Goal: Task Accomplishment & Management: Complete application form

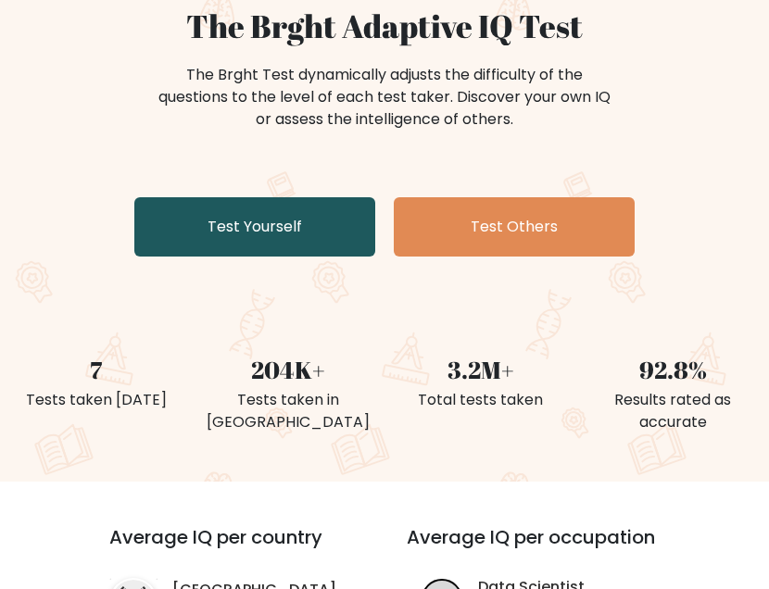
scroll to position [93, 0]
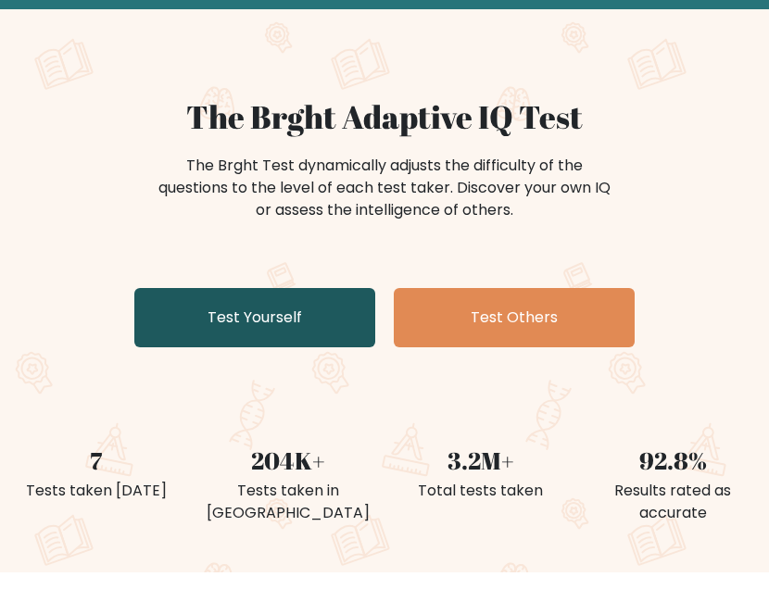
drag, startPoint x: 273, startPoint y: 313, endPoint x: 285, endPoint y: 328, distance: 19.1
click at [273, 313] on link "Test Yourself" at bounding box center [254, 317] width 241 height 59
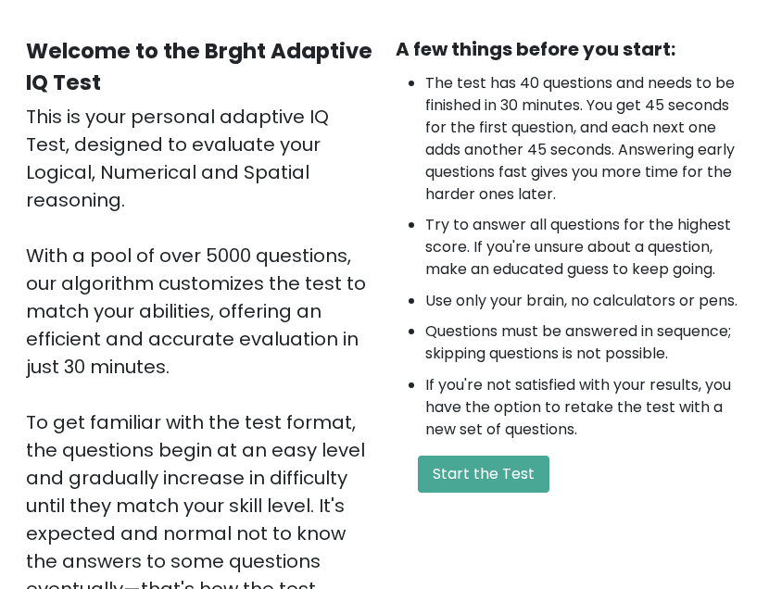
scroll to position [185, 0]
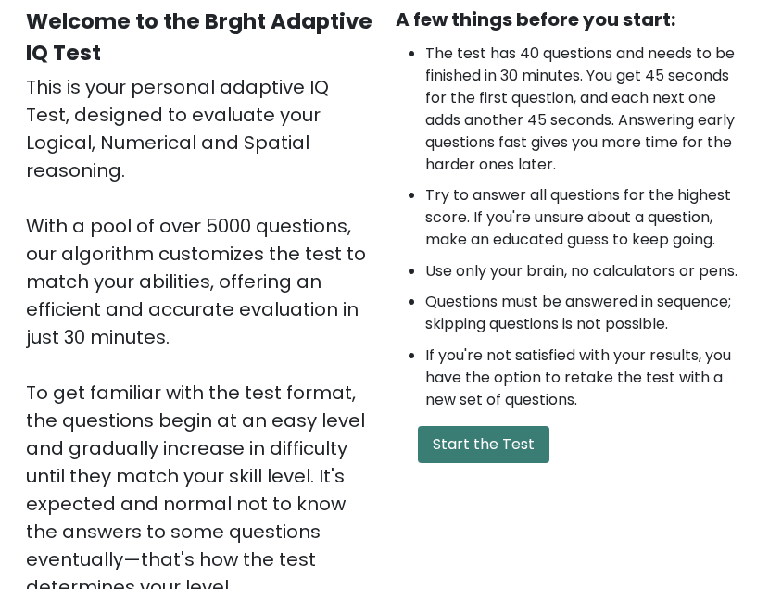
click at [480, 426] on button "Start the Test" at bounding box center [484, 444] width 132 height 37
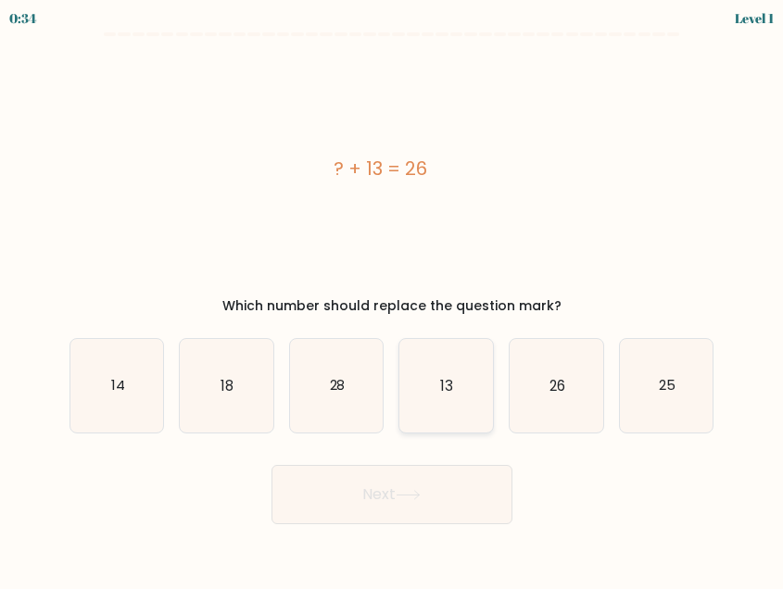
click at [429, 388] on icon "13" at bounding box center [446, 386] width 94 height 94
click at [393, 299] on input "d. 13" at bounding box center [392, 297] width 1 height 5
radio input "true"
click at [367, 486] on button "Next" at bounding box center [391, 494] width 241 height 59
click at [366, 492] on button "Next" at bounding box center [391, 494] width 241 height 59
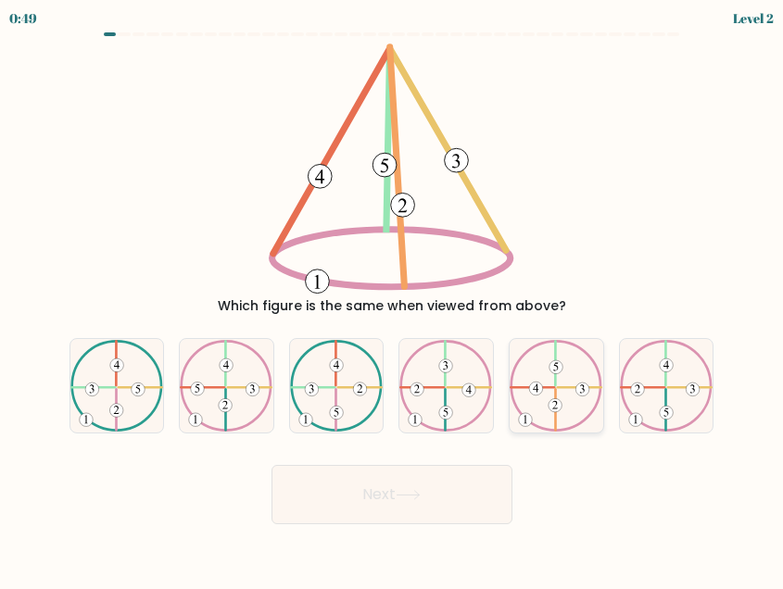
click at [568, 382] on icon at bounding box center [557, 386] width 94 height 93
click at [393, 299] on input "e." at bounding box center [392, 297] width 1 height 5
radio input "true"
click at [439, 483] on button "Next" at bounding box center [391, 494] width 241 height 59
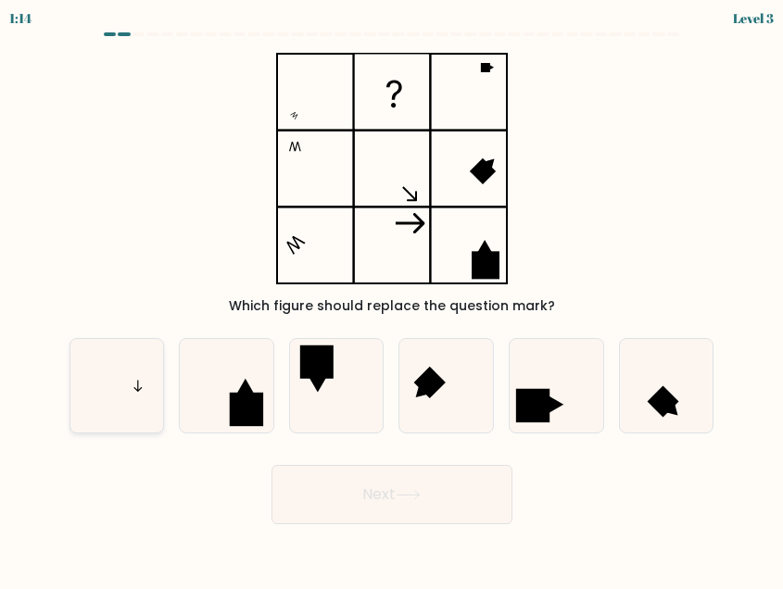
click at [113, 386] on icon at bounding box center [117, 386] width 94 height 94
click at [392, 299] on input "a." at bounding box center [392, 297] width 1 height 5
radio input "true"
click at [448, 494] on button "Next" at bounding box center [391, 494] width 241 height 59
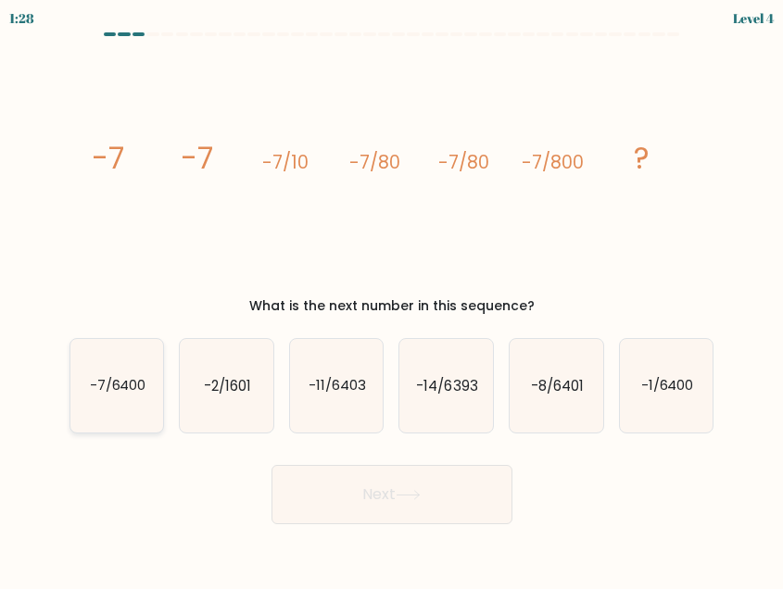
click at [123, 412] on icon "-7/6400" at bounding box center [117, 386] width 94 height 94
click at [392, 299] on input "a. -7/6400" at bounding box center [392, 297] width 1 height 5
radio input "true"
click at [419, 496] on icon at bounding box center [408, 495] width 22 height 8
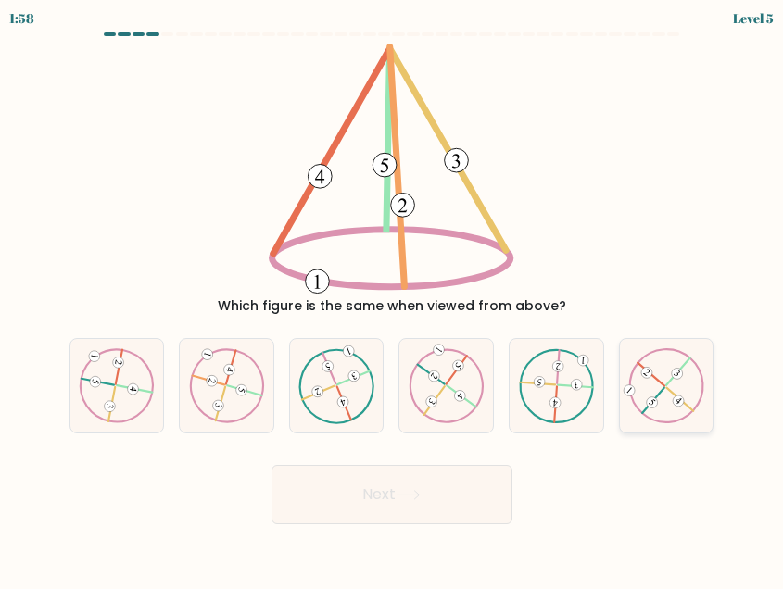
click at [668, 408] on icon at bounding box center [665, 385] width 75 height 75
click at [393, 299] on input "f." at bounding box center [392, 297] width 1 height 5
radio input "true"
click at [389, 507] on button "Next" at bounding box center [391, 494] width 241 height 59
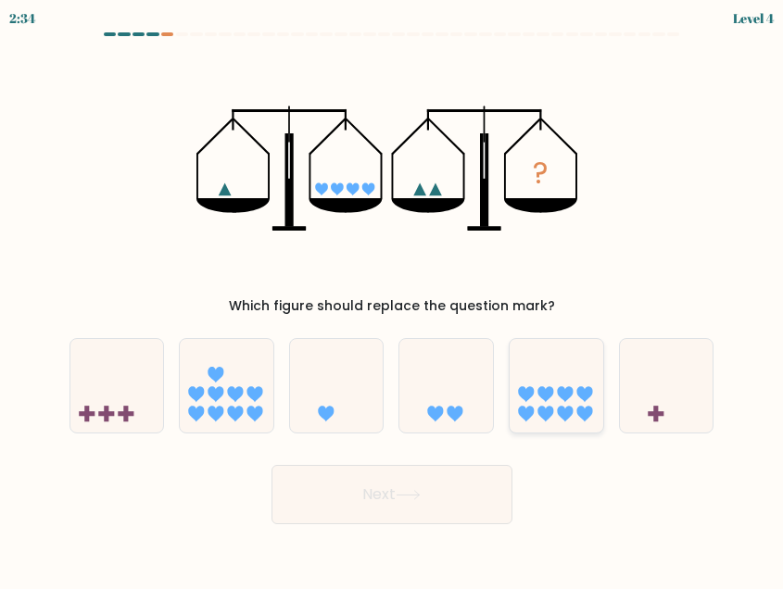
click at [557, 377] on icon at bounding box center [557, 385] width 94 height 77
click at [393, 299] on input "e." at bounding box center [392, 297] width 1 height 5
radio input "true"
click at [416, 496] on icon at bounding box center [408, 495] width 25 height 10
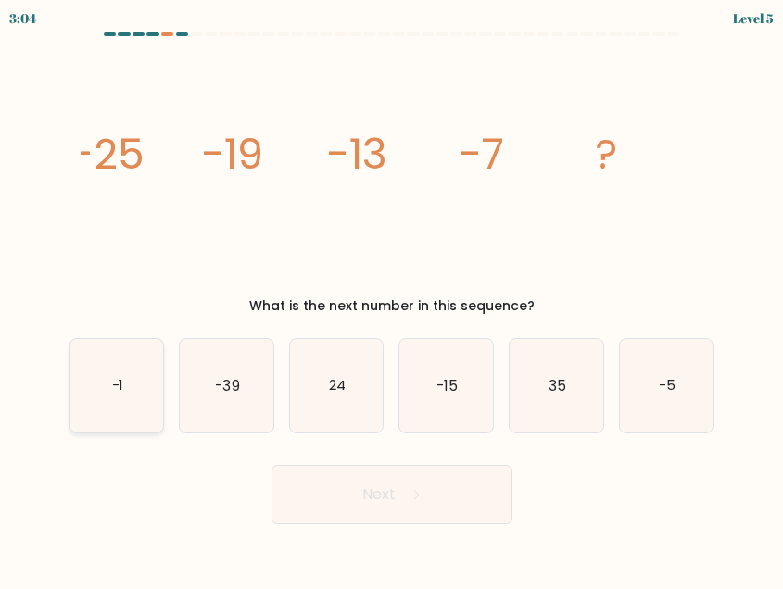
click at [157, 370] on icon "-1" at bounding box center [117, 386] width 94 height 94
click at [392, 299] on input "a. -1" at bounding box center [392, 297] width 1 height 5
radio input "true"
click at [422, 502] on button "Next" at bounding box center [391, 494] width 241 height 59
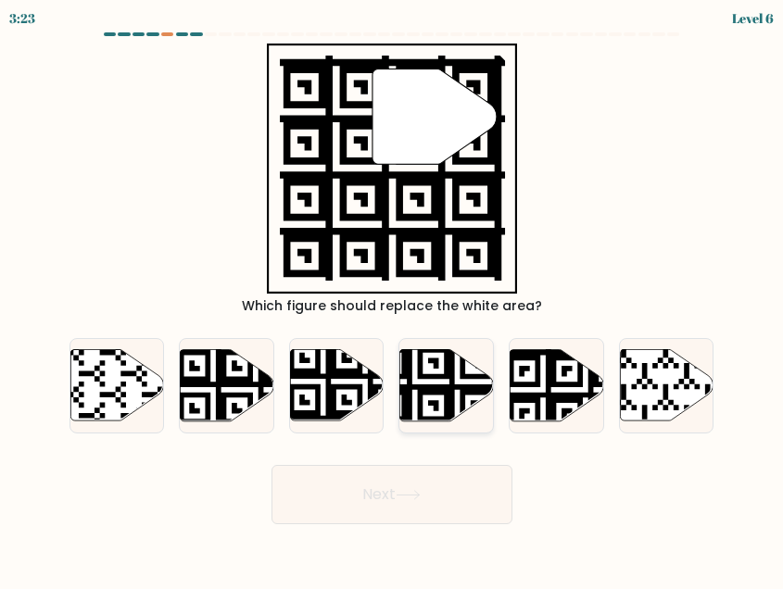
click at [451, 387] on icon at bounding box center [416, 425] width 170 height 170
click at [393, 299] on input "d." at bounding box center [392, 297] width 1 height 5
radio input "true"
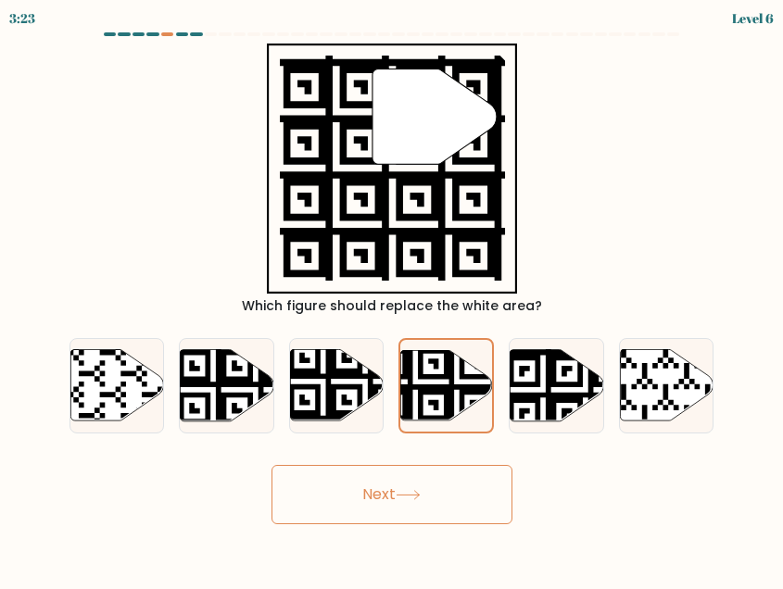
click at [387, 519] on button "Next" at bounding box center [391, 494] width 241 height 59
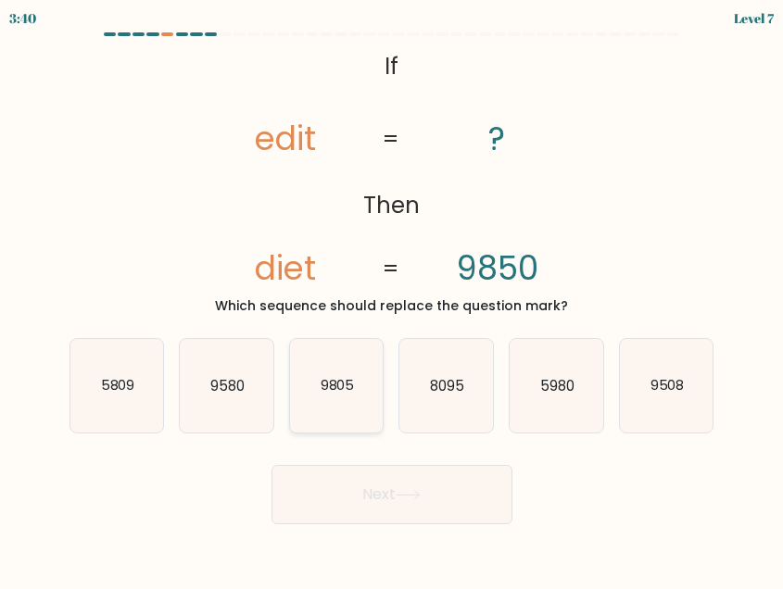
click at [351, 404] on icon "9805" at bounding box center [337, 386] width 94 height 94
click at [392, 299] on input "c. 9805" at bounding box center [392, 297] width 1 height 5
radio input "true"
click at [245, 406] on icon "9580" at bounding box center [227, 386] width 94 height 94
click at [392, 299] on input "b. 9580" at bounding box center [392, 297] width 1 height 5
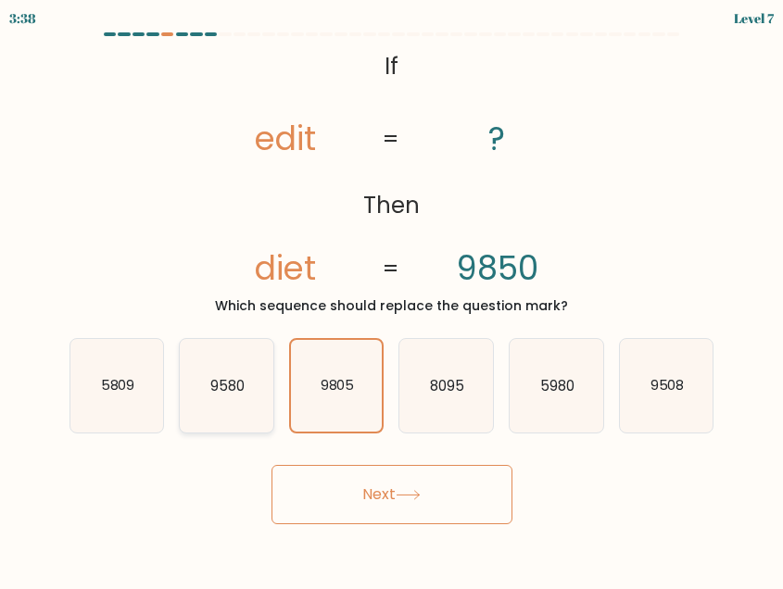
radio input "true"
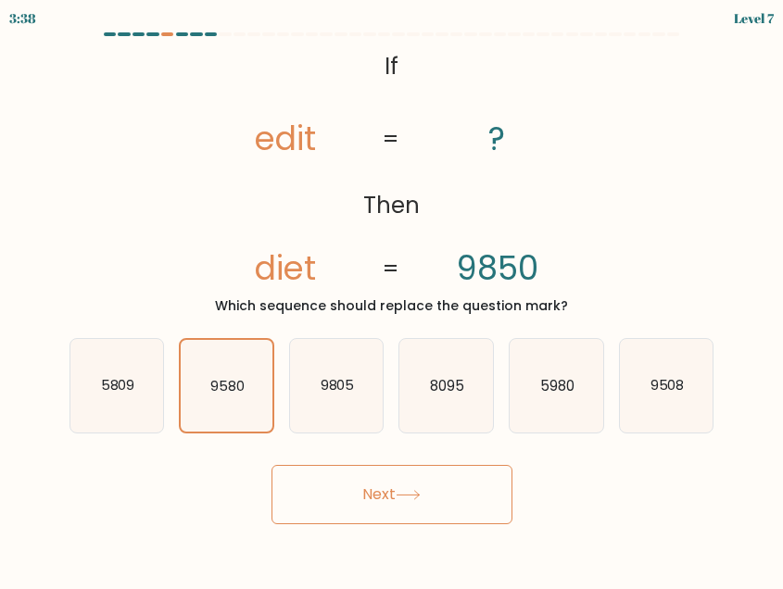
click at [435, 486] on button "Next" at bounding box center [391, 494] width 241 height 59
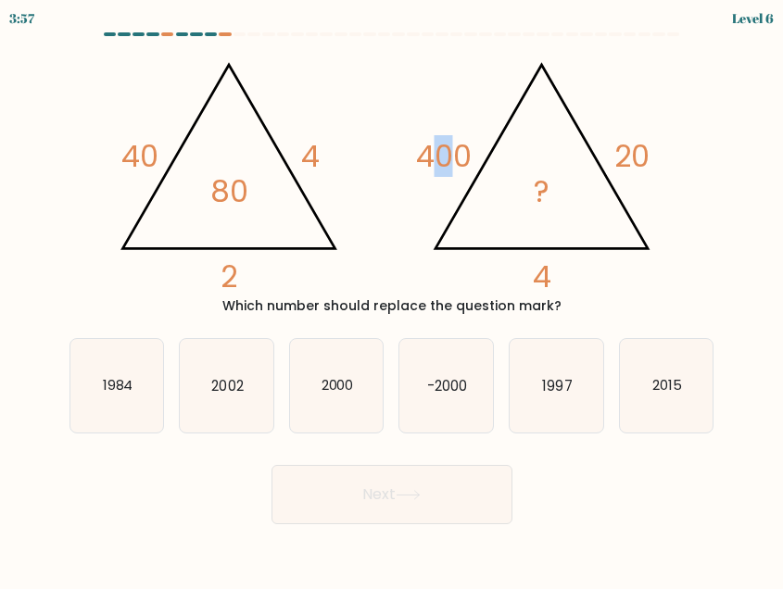
click at [459, 167] on tspan "400" at bounding box center [444, 156] width 56 height 42
drag, startPoint x: 459, startPoint y: 167, endPoint x: 451, endPoint y: 159, distance: 10.5
click at [451, 159] on tspan "400" at bounding box center [444, 156] width 56 height 42
click at [331, 399] on icon "2000" at bounding box center [337, 386] width 94 height 94
click at [392, 299] on input "c. [DATE]" at bounding box center [392, 297] width 1 height 5
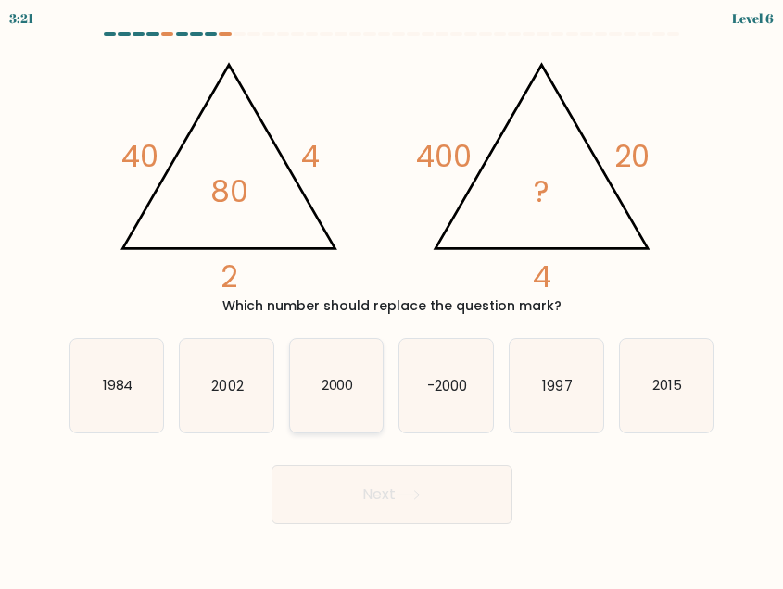
radio input "true"
click at [409, 502] on button "Next" at bounding box center [391, 494] width 241 height 59
click at [365, 501] on button "Next" at bounding box center [391, 494] width 241 height 59
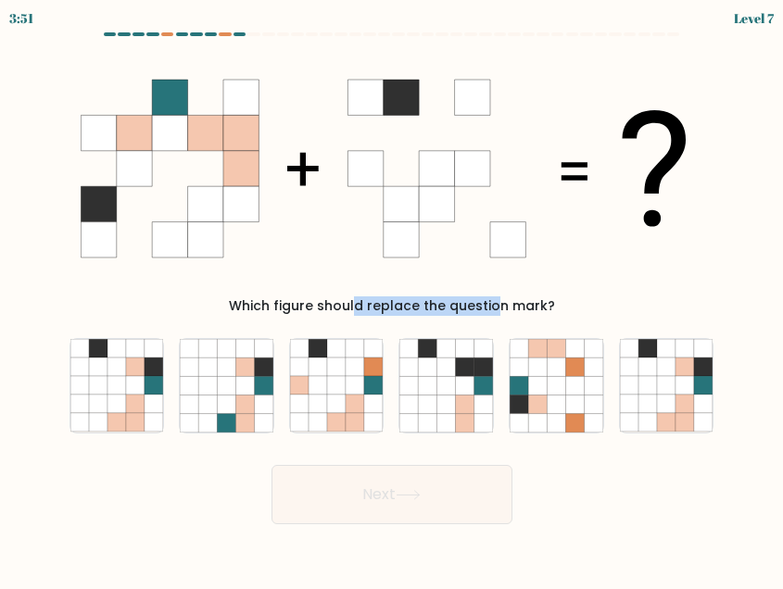
drag, startPoint x: 307, startPoint y: 307, endPoint x: 409, endPoint y: 307, distance: 101.9
click at [409, 307] on div "Which figure should replace the question mark?" at bounding box center [392, 306] width 623 height 19
click at [695, 384] on icon at bounding box center [703, 385] width 19 height 19
click at [393, 299] on input "f." at bounding box center [392, 297] width 1 height 5
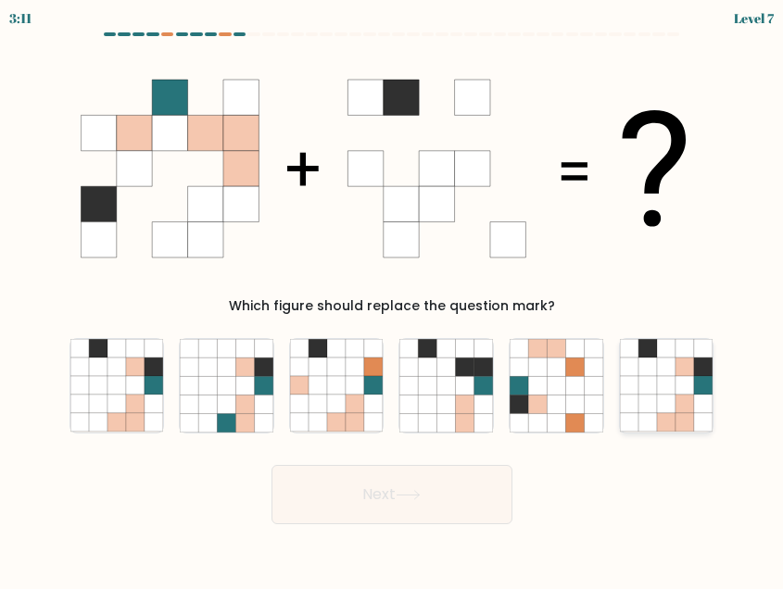
radio input "true"
click at [420, 490] on icon at bounding box center [408, 495] width 25 height 10
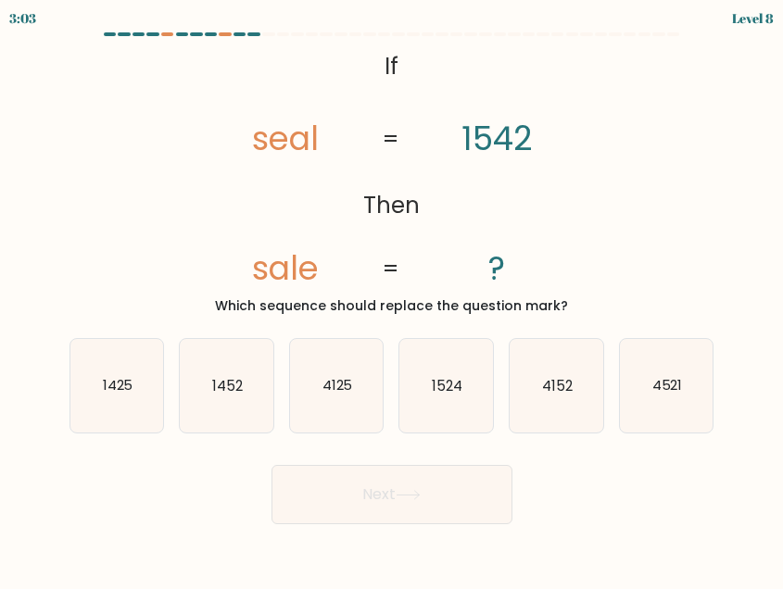
click at [414, 501] on button "Next" at bounding box center [391, 494] width 241 height 59
click at [598, 220] on div "@import url('[URL][DOMAIN_NAME]); If Then seal sale 1542 ? = = Which sequence s…" at bounding box center [391, 180] width 667 height 272
drag, startPoint x: 139, startPoint y: 368, endPoint x: 385, endPoint y: 490, distance: 274.3
click at [139, 367] on icon "1425" at bounding box center [117, 386] width 94 height 94
click at [392, 299] on input "a. 1425" at bounding box center [392, 297] width 1 height 5
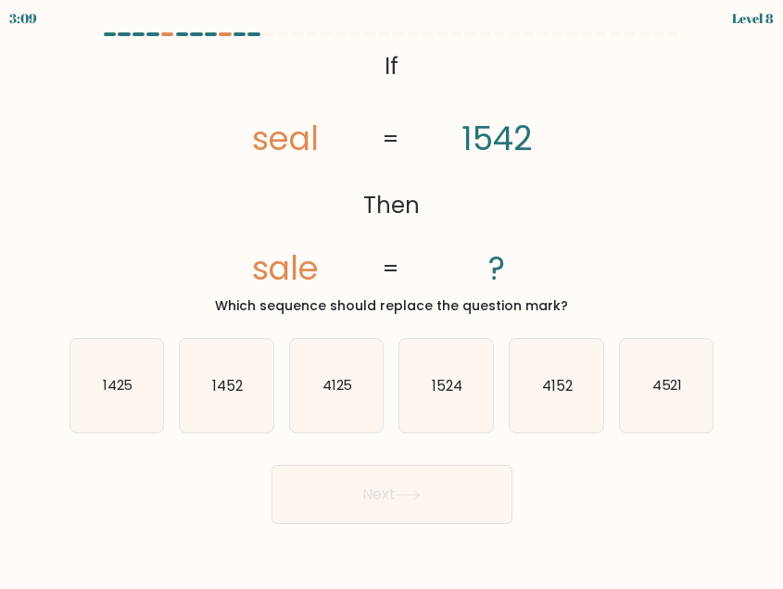
radio input "true"
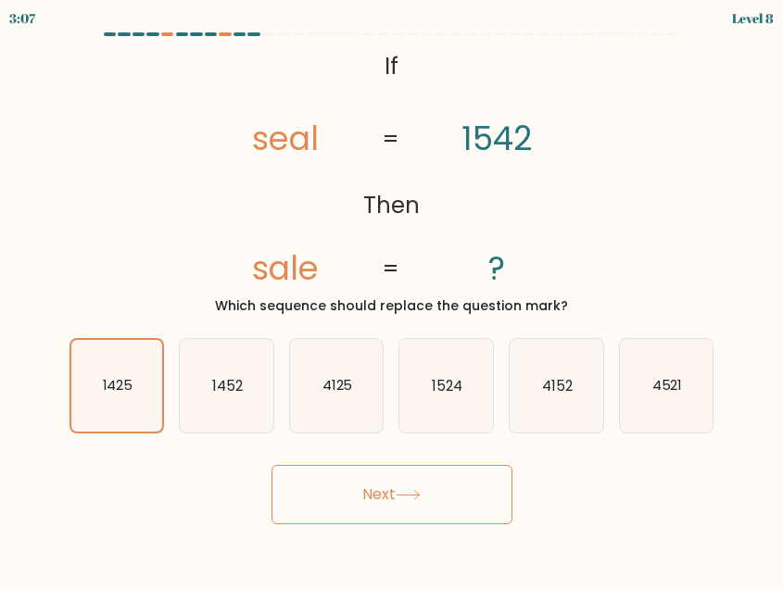
click at [443, 483] on button "Next" at bounding box center [391, 494] width 241 height 59
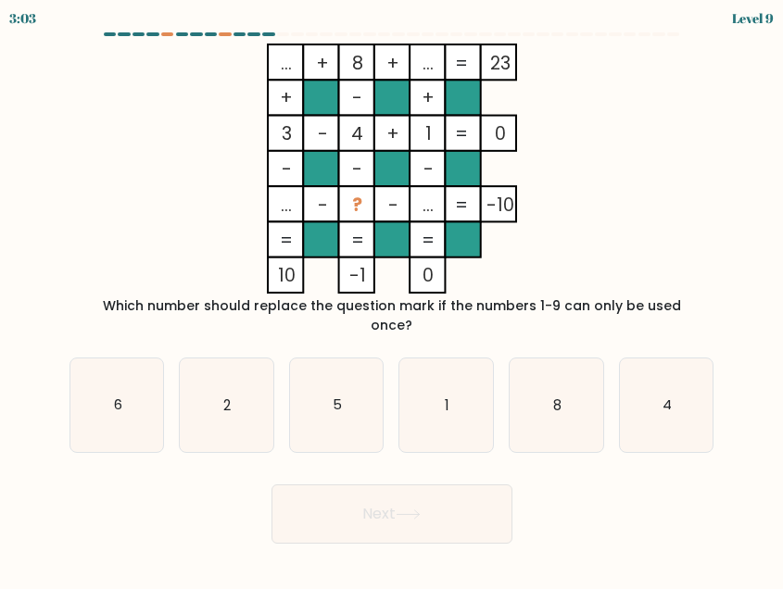
drag, startPoint x: 591, startPoint y: 249, endPoint x: 603, endPoint y: 171, distance: 78.8
click at [603, 173] on icon "... + 8 + ... 23 + - + 3 - 4 + 1 0 - - - ... - ? - ... = -10 = = = = 10 -1 0 =" at bounding box center [392, 169] width 621 height 250
drag, startPoint x: 330, startPoint y: 309, endPoint x: 454, endPoint y: 289, distance: 125.7
click at [454, 289] on div "... + 8 + ... 23 + - + 3 - 4 + 1 0 - - - ... - ? - ... = -10 = = = = 10 -1 0 = …" at bounding box center [391, 190] width 667 height 292
drag, startPoint x: 454, startPoint y: 289, endPoint x: 448, endPoint y: 301, distance: 13.7
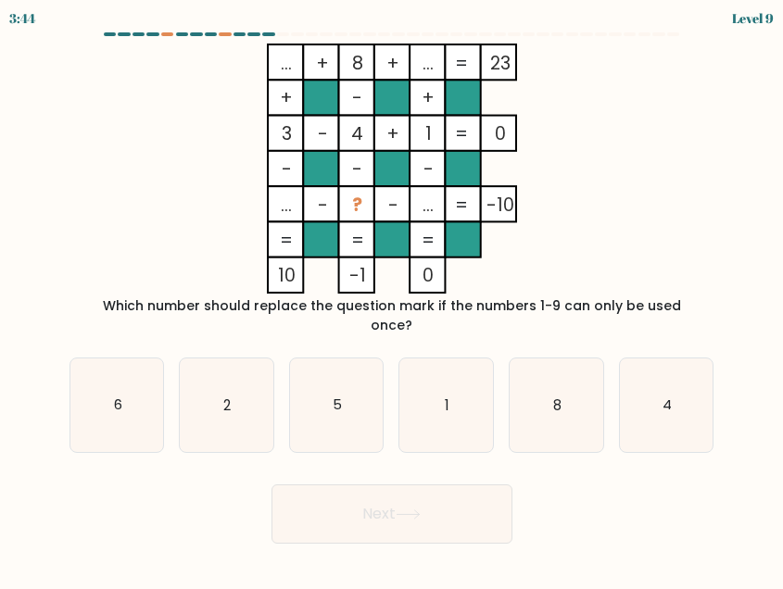
click at [448, 301] on div "Which number should replace the question mark if the numbers 1-9 can only be us…" at bounding box center [392, 316] width 623 height 39
drag, startPoint x: 219, startPoint y: 268, endPoint x: 209, endPoint y: 276, distance: 12.5
drag, startPoint x: 209, startPoint y: 276, endPoint x: 148, endPoint y: 224, distance: 80.2
click at [157, 234] on icon "... + 8 + ... 23 + - + 3 - 4 + 1 0 - - - ... - ? - ... = -10 = = = = 10 -1 0 =" at bounding box center [392, 169] width 621 height 250
click at [222, 383] on icon "2" at bounding box center [227, 406] width 94 height 94
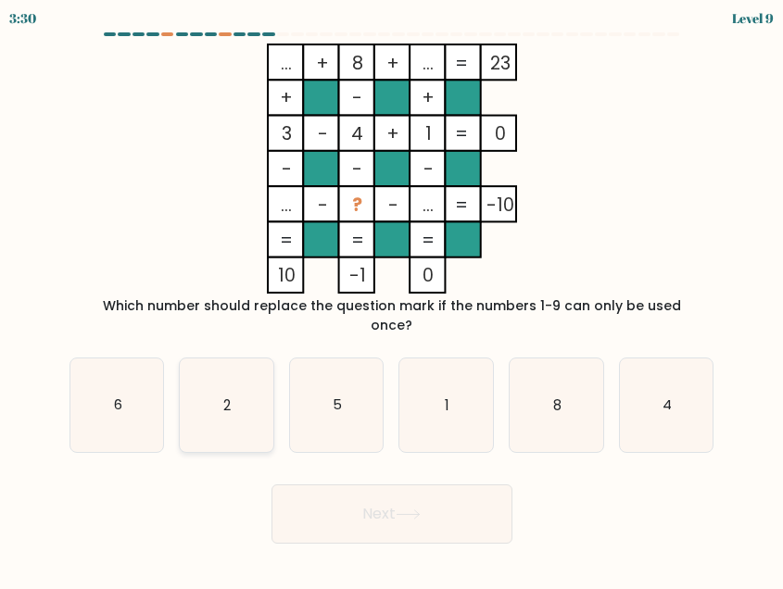
click at [392, 299] on input "b. 2" at bounding box center [392, 297] width 1 height 5
radio input "true"
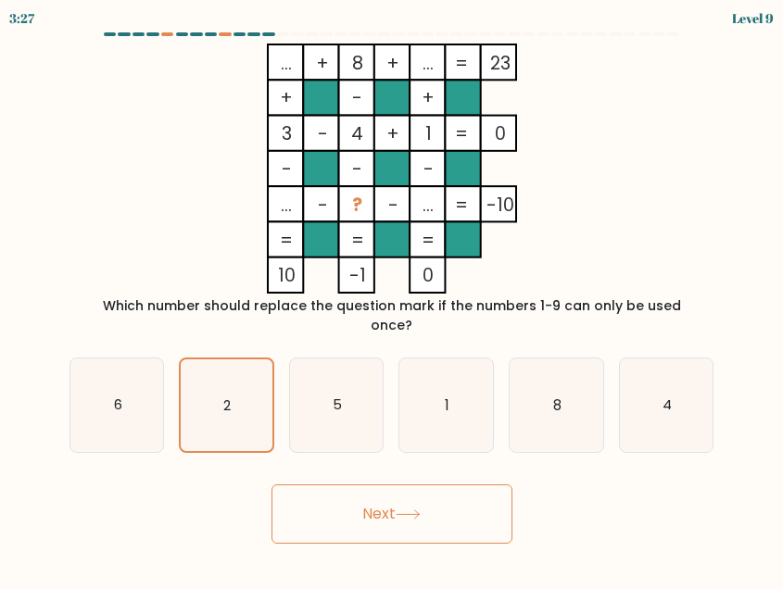
click at [423, 485] on button "Next" at bounding box center [391, 514] width 241 height 59
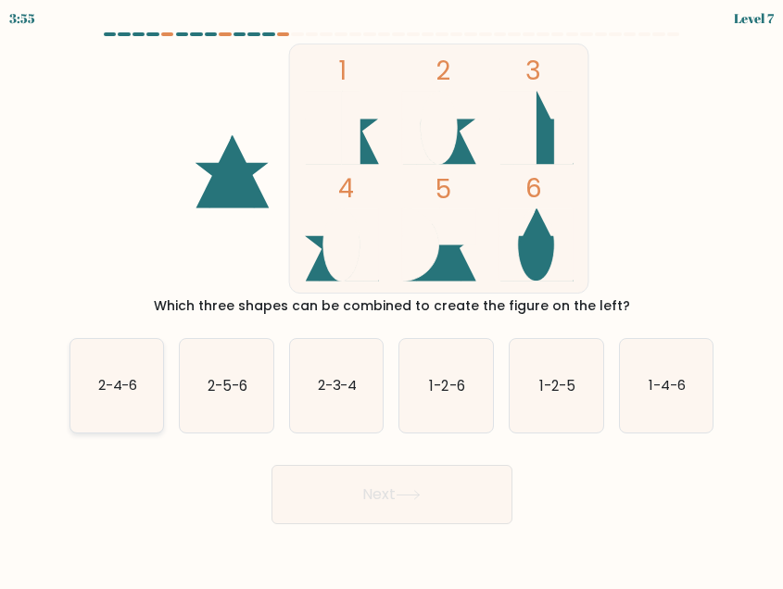
click at [120, 401] on icon "2-4-6" at bounding box center [117, 386] width 94 height 94
click at [392, 299] on input "a. 2-4-6" at bounding box center [392, 297] width 1 height 5
radio input "true"
click at [412, 500] on button "Next" at bounding box center [391, 494] width 241 height 59
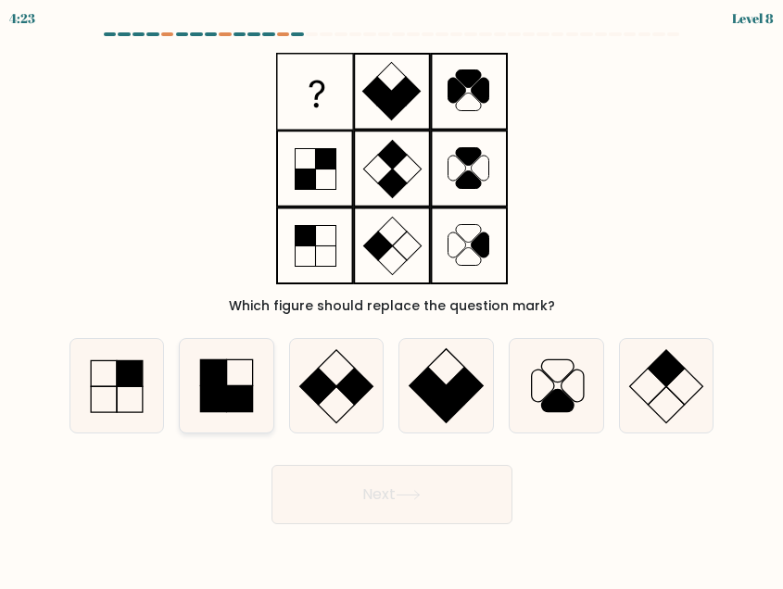
click at [241, 397] on rect at bounding box center [240, 399] width 26 height 26
click at [392, 299] on input "b." at bounding box center [392, 297] width 1 height 5
radio input "true"
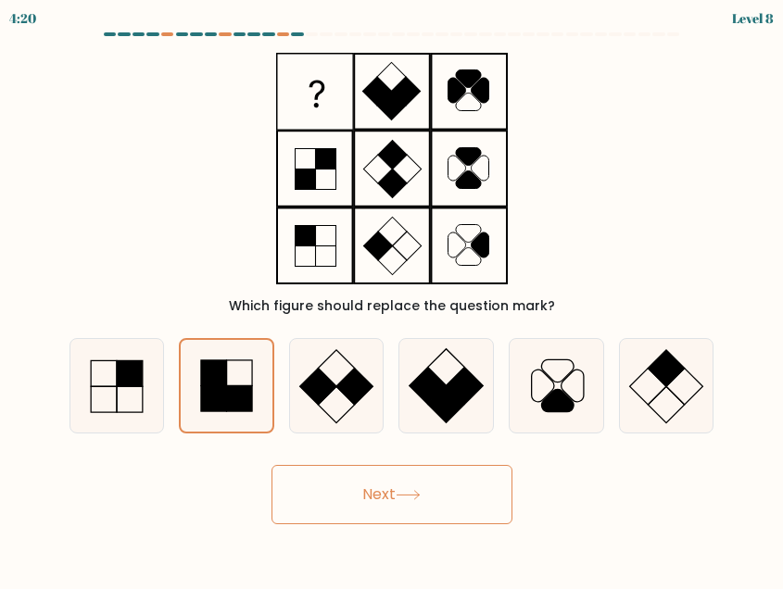
click at [402, 479] on button "Next" at bounding box center [391, 494] width 241 height 59
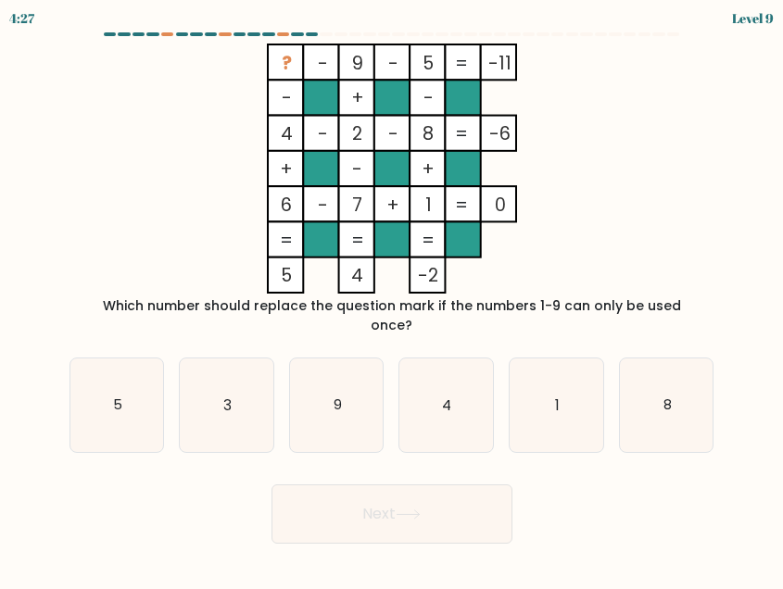
drag, startPoint x: 196, startPoint y: 361, endPoint x: 187, endPoint y: 279, distance: 82.9
click at [187, 279] on icon "? - 9 - 5 -11 - + - 4 - 2 - 8 -6 + - + 6 - 7 + 1 = 0 = = = = 5 4 -2 =" at bounding box center [392, 169] width 621 height 250
click at [211, 373] on icon "3" at bounding box center [227, 406] width 94 height 94
click at [392, 299] on input "b. 3" at bounding box center [392, 297] width 1 height 5
radio input "true"
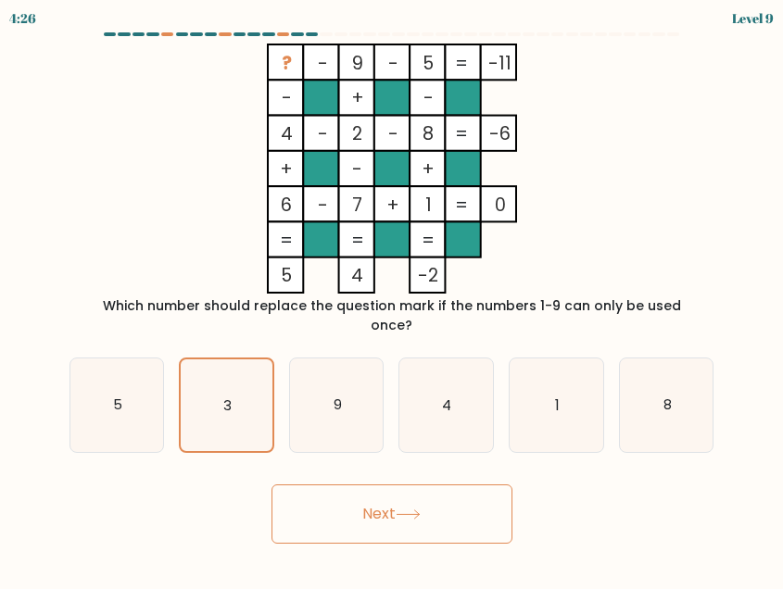
click at [427, 490] on button "Next" at bounding box center [391, 514] width 241 height 59
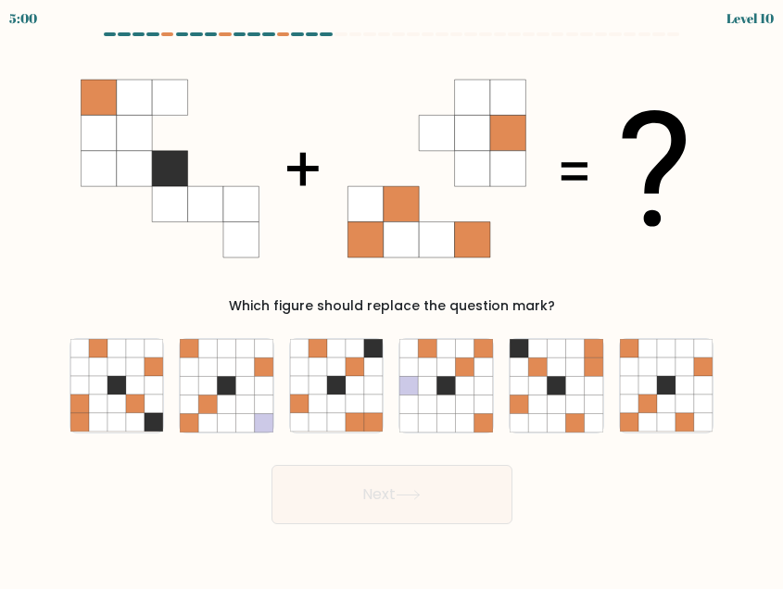
click at [210, 481] on div "Next" at bounding box center [391, 490] width 667 height 69
click at [664, 410] on icon at bounding box center [666, 405] width 19 height 19
click at [393, 299] on input "f." at bounding box center [392, 297] width 1 height 5
radio input "true"
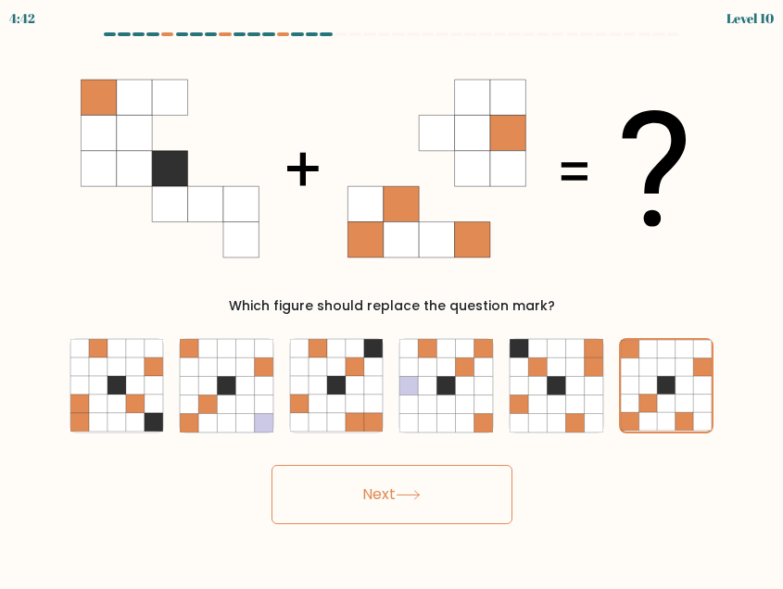
click at [403, 495] on icon at bounding box center [408, 495] width 22 height 8
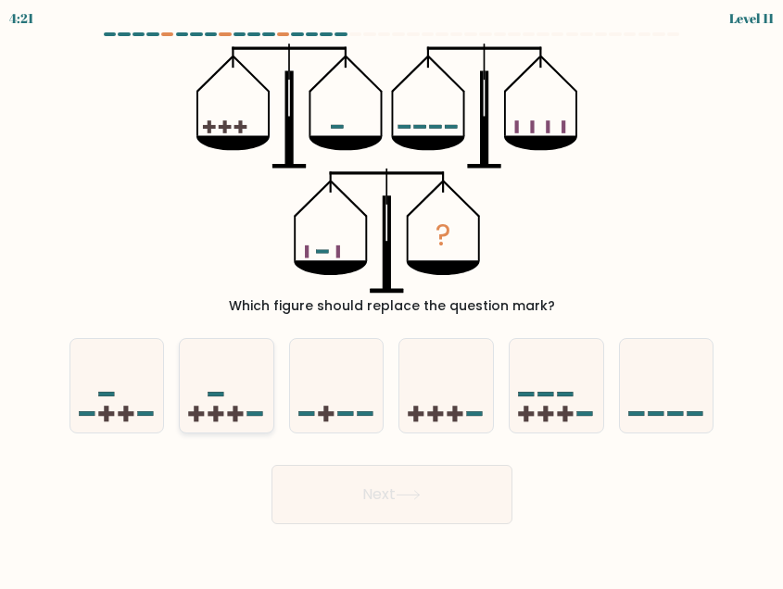
click at [234, 396] on icon at bounding box center [227, 385] width 94 height 77
click at [392, 299] on input "b." at bounding box center [392, 297] width 1 height 5
radio input "true"
click at [349, 479] on button "Next" at bounding box center [391, 494] width 241 height 59
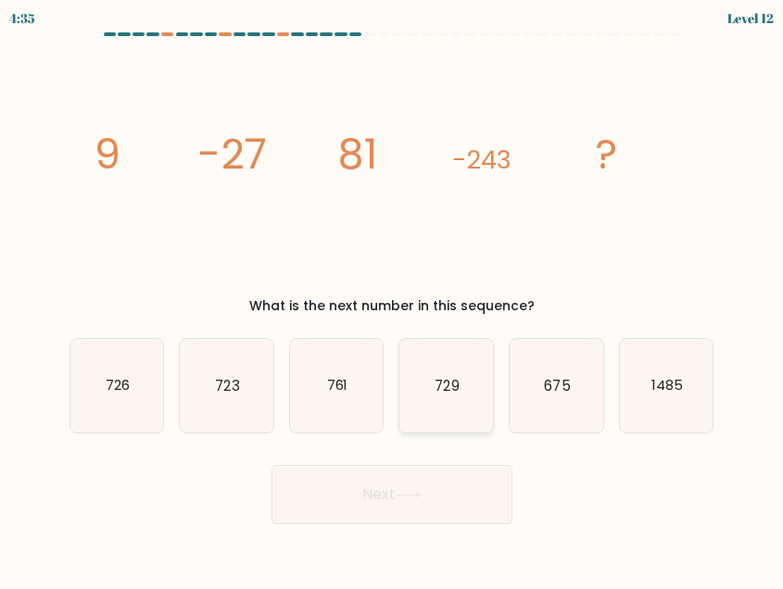
click at [450, 420] on icon "729" at bounding box center [446, 386] width 94 height 94
click at [393, 299] on input "d. 729" at bounding box center [392, 297] width 1 height 5
radio input "true"
click at [427, 498] on button "Next" at bounding box center [391, 494] width 241 height 59
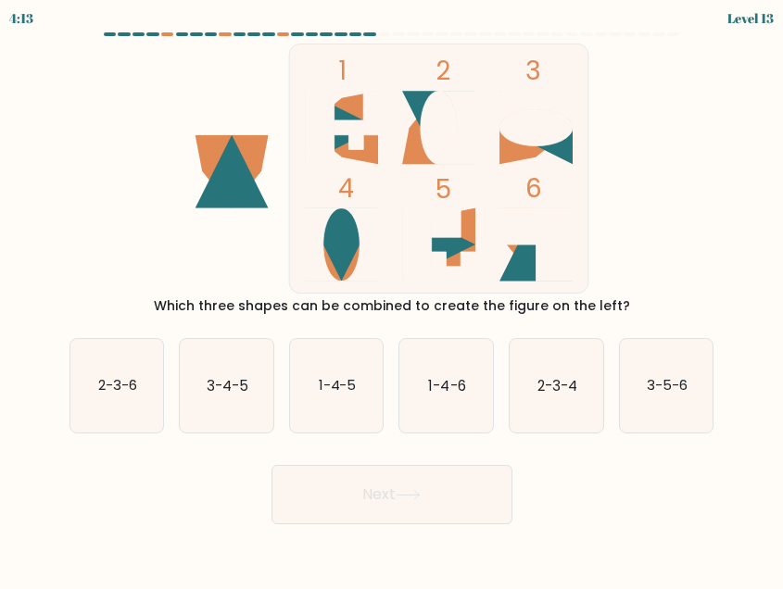
click at [521, 161] on rect at bounding box center [438, 168] width 299 height 249
click at [553, 369] on icon "2-3-4" at bounding box center [557, 386] width 94 height 94
click at [393, 299] on input "e. 2-3-4" at bounding box center [392, 297] width 1 height 5
radio input "true"
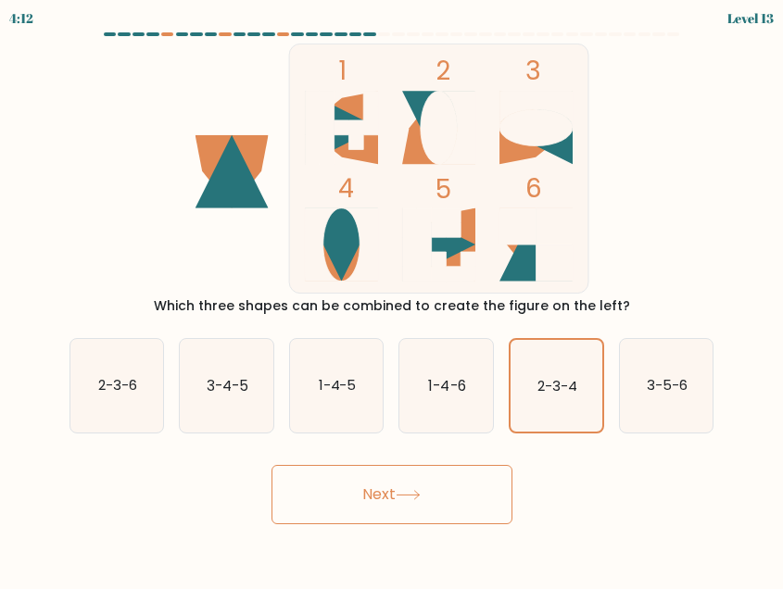
click at [397, 511] on button "Next" at bounding box center [391, 494] width 241 height 59
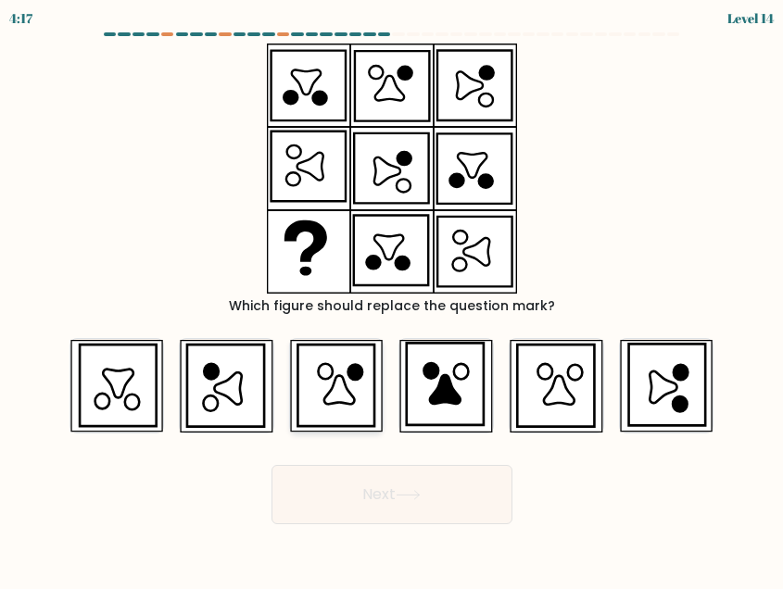
click at [320, 400] on icon at bounding box center [335, 386] width 77 height 82
click at [392, 299] on input "c." at bounding box center [392, 297] width 1 height 5
radio input "true"
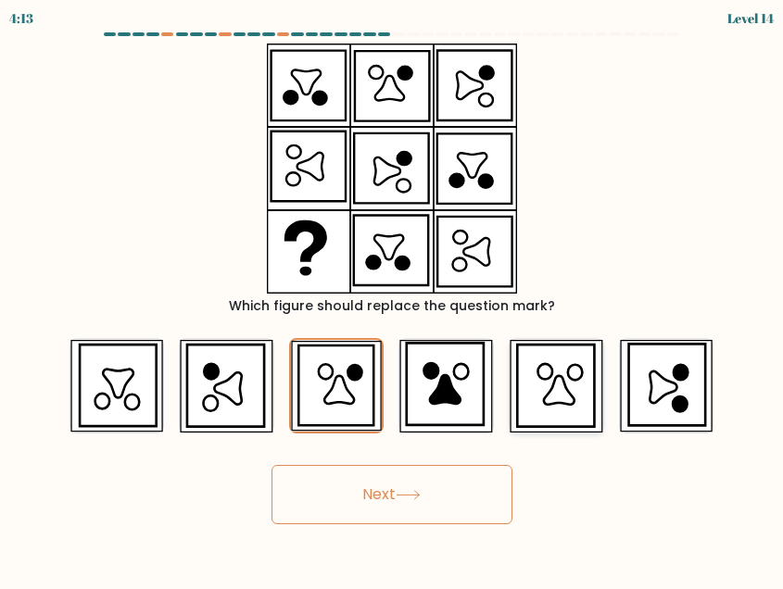
drag, startPoint x: 548, startPoint y: 388, endPoint x: 552, endPoint y: 409, distance: 20.9
click at [548, 387] on icon at bounding box center [555, 386] width 77 height 82
click at [393, 299] on input "e." at bounding box center [392, 297] width 1 height 5
radio input "true"
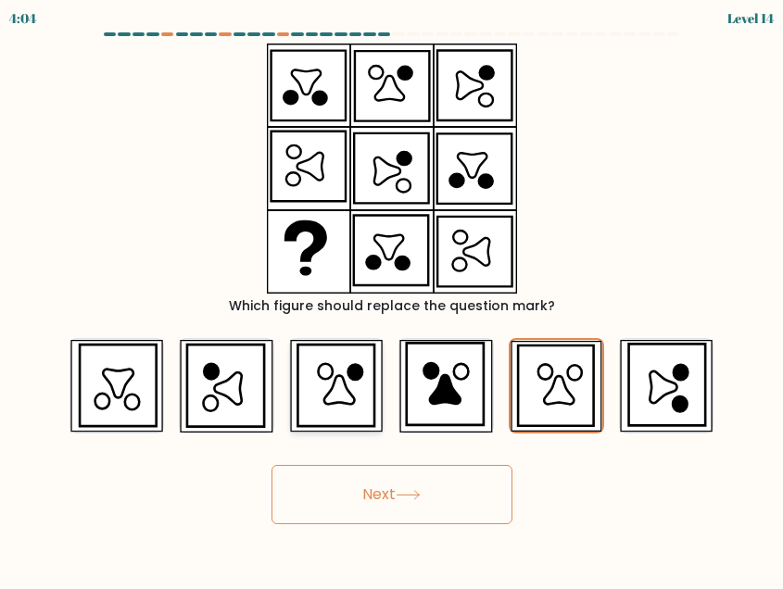
click at [349, 396] on icon at bounding box center [339, 389] width 31 height 29
click at [392, 299] on input "c." at bounding box center [392, 297] width 1 height 5
radio input "true"
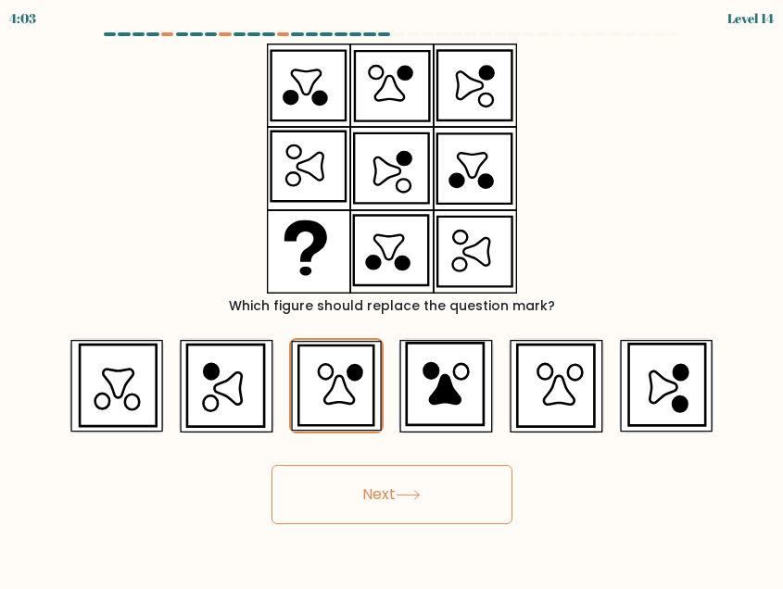
click at [383, 482] on button "Next" at bounding box center [391, 494] width 241 height 59
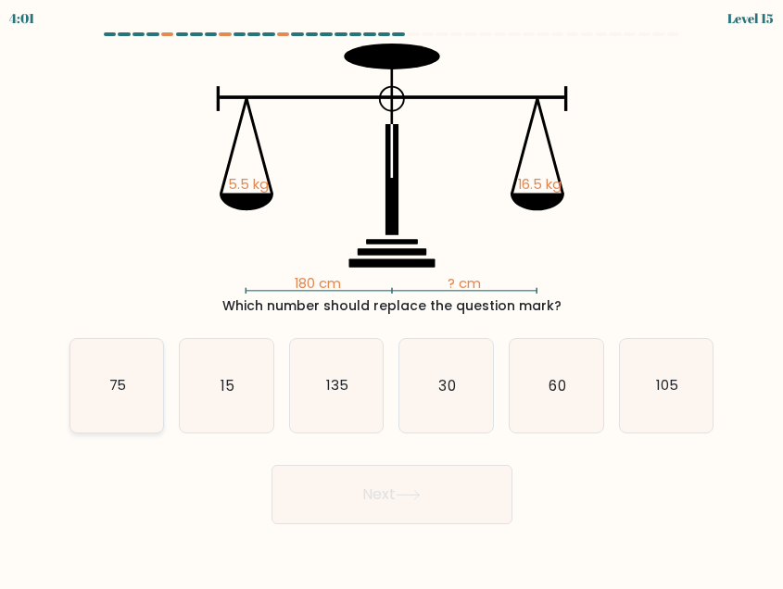
click at [118, 387] on text "75" at bounding box center [117, 385] width 18 height 19
click at [392, 299] on input "a. 75" at bounding box center [392, 297] width 1 height 5
radio input "true"
drag, startPoint x: 339, startPoint y: 473, endPoint x: 369, endPoint y: 495, distance: 37.1
click at [340, 473] on button "Next" at bounding box center [391, 494] width 241 height 59
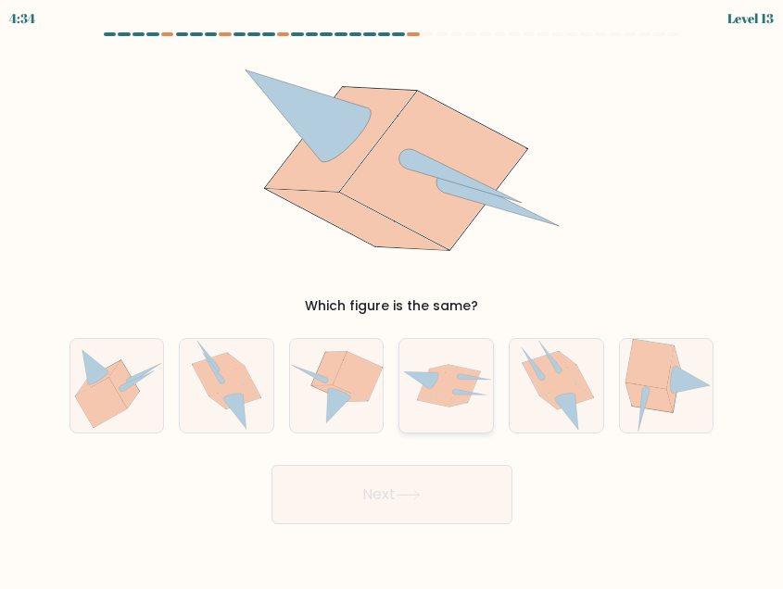
click at [440, 402] on icon at bounding box center [444, 402] width 50 height 11
click at [393, 299] on input "d." at bounding box center [392, 297] width 1 height 5
radio input "true"
click at [341, 484] on button "Next" at bounding box center [391, 494] width 241 height 59
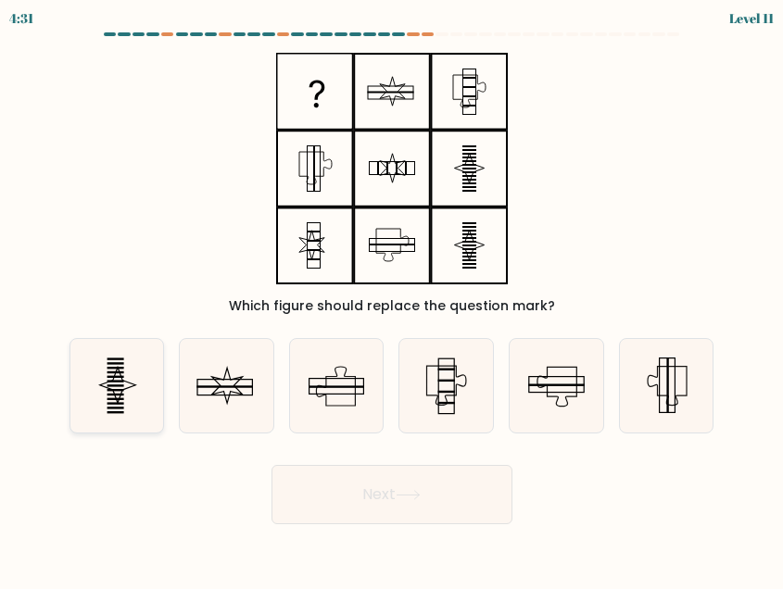
click at [130, 373] on icon at bounding box center [117, 386] width 94 height 94
click at [392, 299] on input "a." at bounding box center [392, 297] width 1 height 5
radio input "true"
click at [401, 491] on icon at bounding box center [408, 495] width 25 height 10
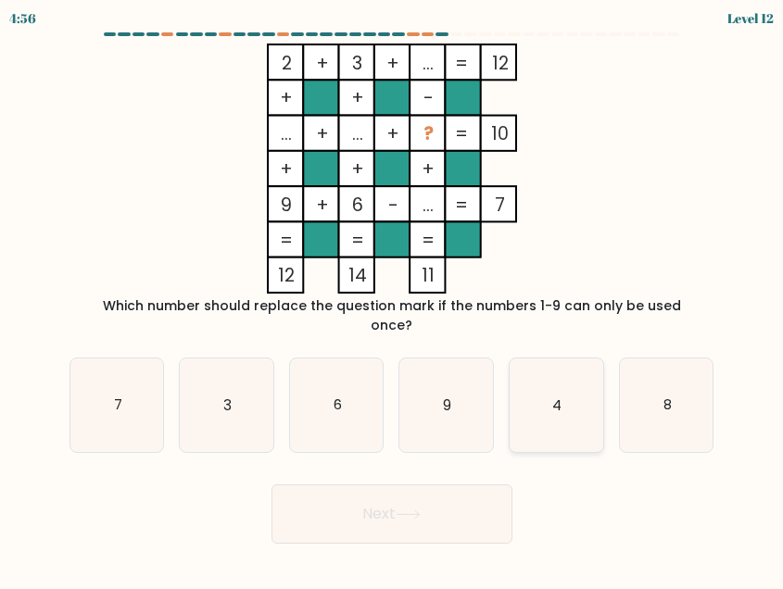
click at [549, 393] on icon "4" at bounding box center [557, 406] width 94 height 94
click at [393, 299] on input "e. 4" at bounding box center [392, 297] width 1 height 5
radio input "true"
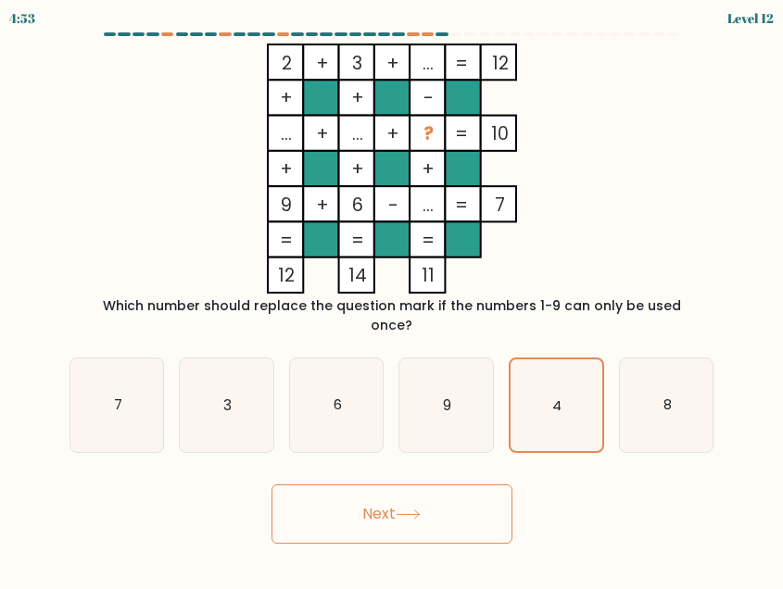
click at [416, 510] on icon at bounding box center [408, 515] width 25 height 10
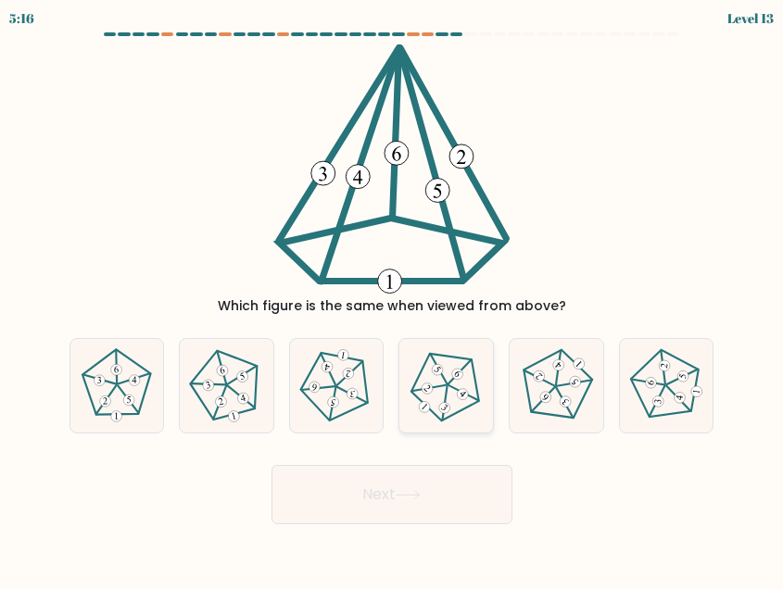
click at [464, 401] on icon at bounding box center [447, 385] width 75 height 75
click at [393, 299] on input "d." at bounding box center [392, 297] width 1 height 5
radio input "true"
click at [427, 498] on button "Next" at bounding box center [391, 494] width 241 height 59
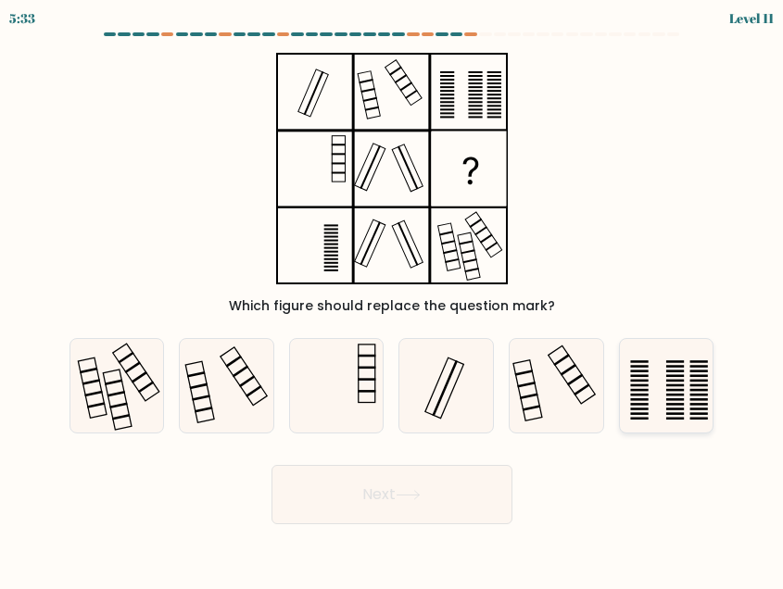
click at [645, 377] on rect at bounding box center [639, 376] width 18 height 3
click at [393, 299] on input "f." at bounding box center [392, 297] width 1 height 5
radio input "true"
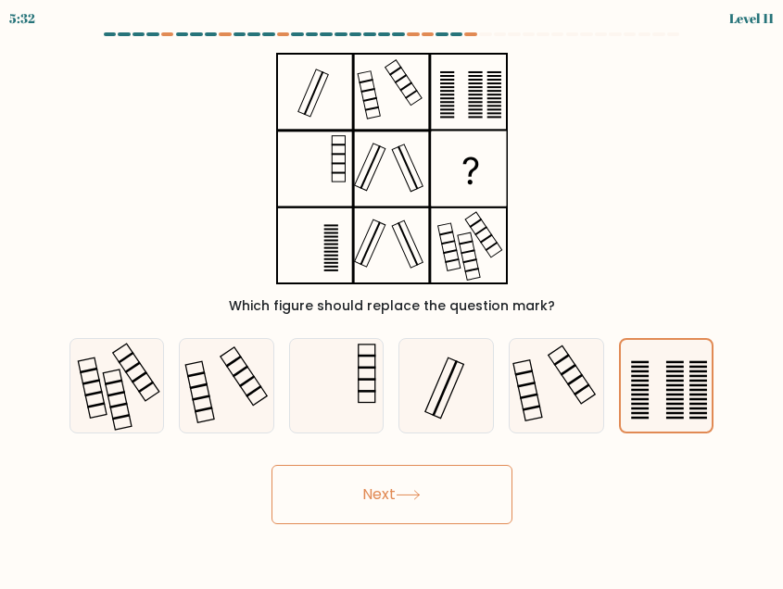
click at [425, 503] on button "Next" at bounding box center [391, 494] width 241 height 59
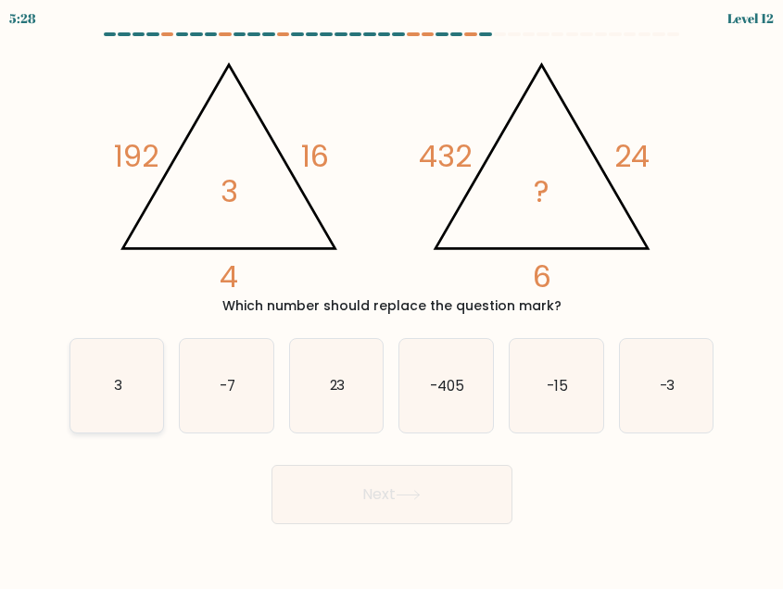
click at [111, 386] on icon "3" at bounding box center [117, 386] width 94 height 94
click at [392, 299] on input "a. 3" at bounding box center [392, 297] width 1 height 5
radio input "true"
click at [434, 469] on button "Next" at bounding box center [391, 494] width 241 height 59
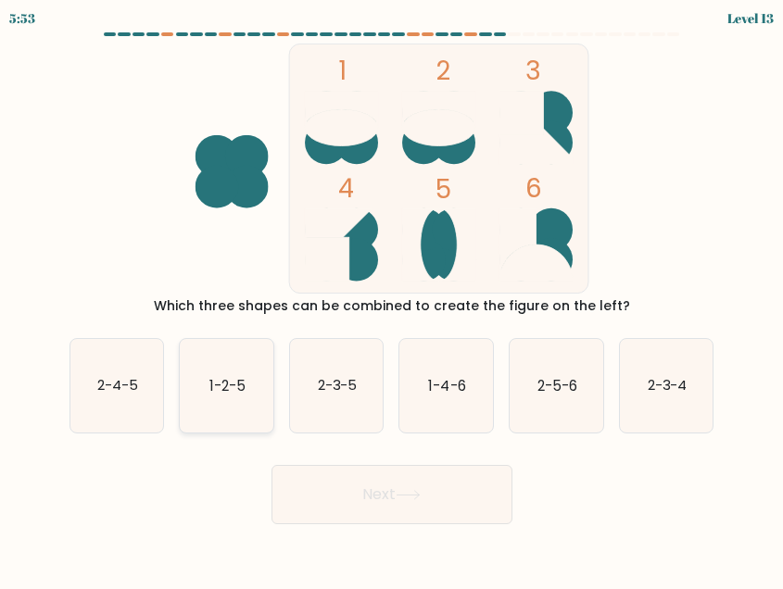
click at [203, 409] on icon "1-2-5" at bounding box center [227, 386] width 94 height 94
click at [392, 299] on input "b. 1-2-5" at bounding box center [392, 297] width 1 height 5
radio input "true"
click at [423, 507] on button "Next" at bounding box center [391, 494] width 241 height 59
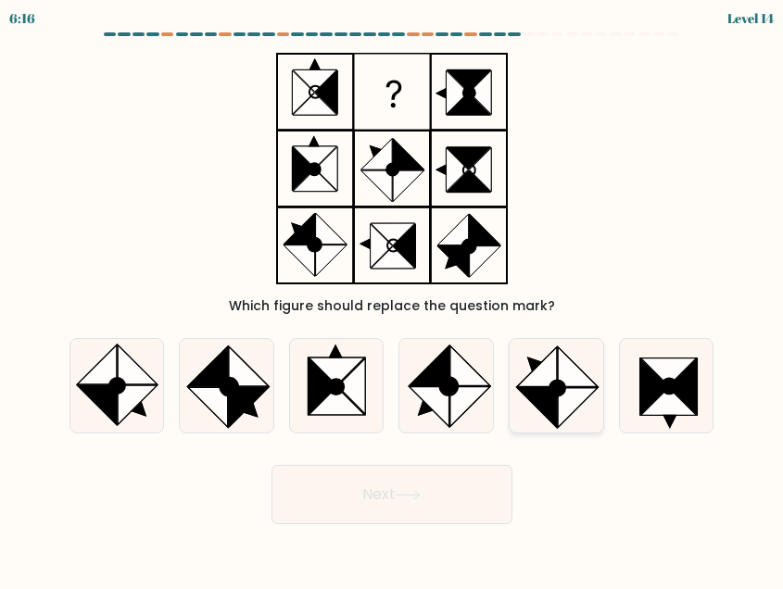
click at [562, 416] on icon at bounding box center [578, 408] width 40 height 40
click at [393, 299] on input "e." at bounding box center [392, 297] width 1 height 5
radio input "true"
click at [432, 497] on button "Next" at bounding box center [391, 494] width 241 height 59
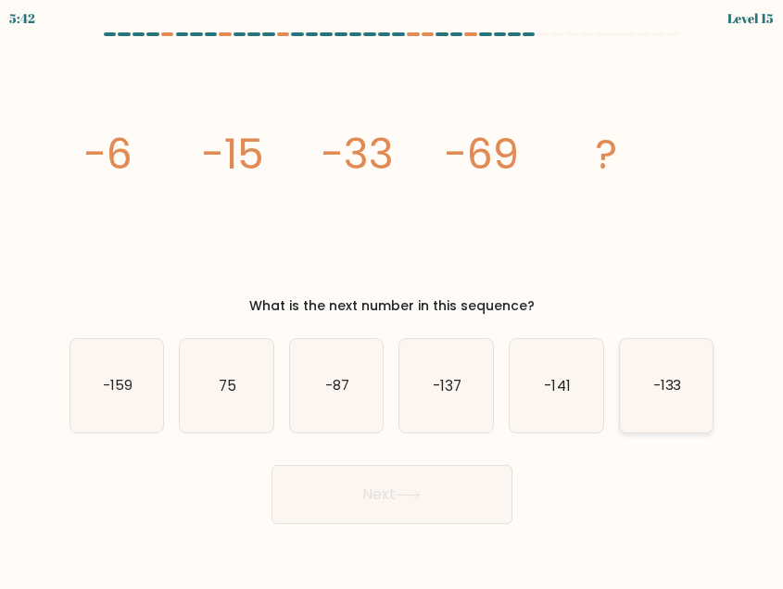
click at [637, 389] on icon "-133" at bounding box center [667, 386] width 94 height 94
click at [393, 299] on input "f. -133" at bounding box center [392, 297] width 1 height 5
radio input "true"
click at [410, 498] on icon at bounding box center [408, 495] width 25 height 10
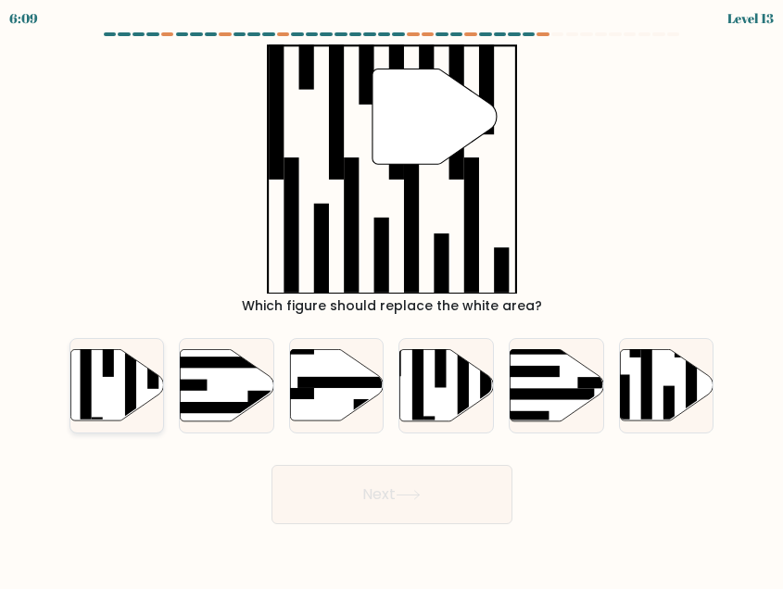
click at [105, 403] on icon at bounding box center [117, 385] width 94 height 71
click at [392, 299] on input "a." at bounding box center [392, 297] width 1 height 5
radio input "true"
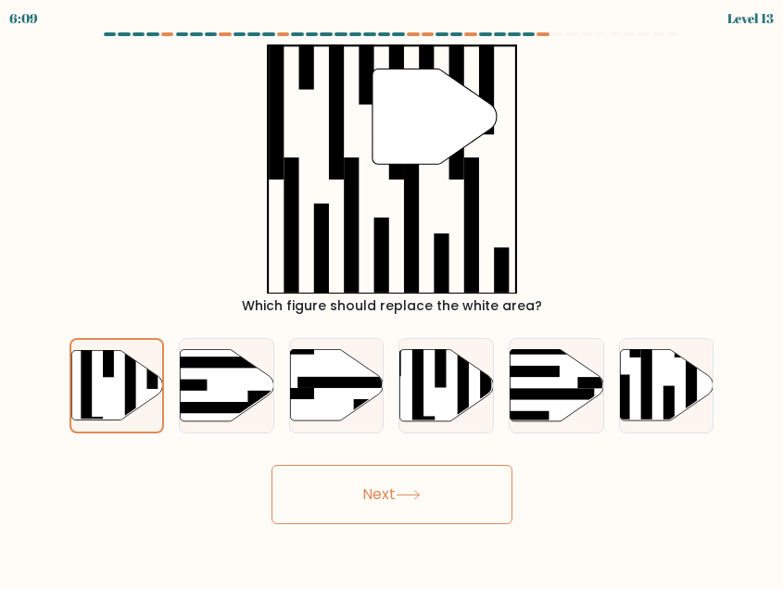
click at [398, 509] on button "Next" at bounding box center [391, 494] width 241 height 59
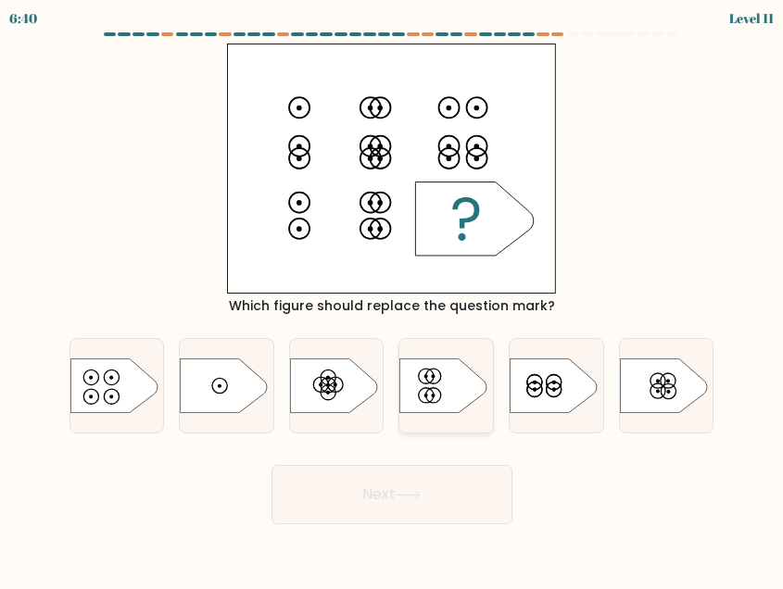
click at [443, 400] on icon at bounding box center [443, 386] width 87 height 55
click at [393, 299] on input "d." at bounding box center [392, 297] width 1 height 5
radio input "true"
click at [473, 511] on button "Next" at bounding box center [391, 494] width 241 height 59
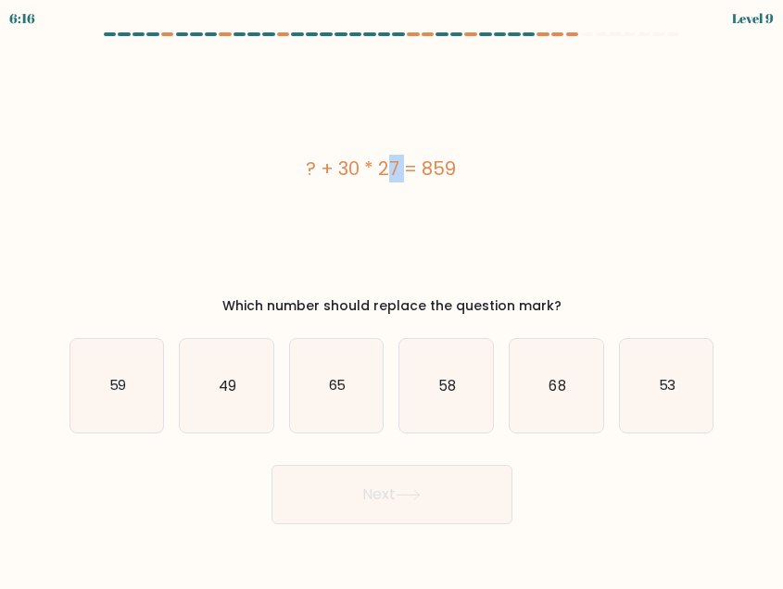
drag, startPoint x: 309, startPoint y: 167, endPoint x: 335, endPoint y: 167, distance: 25.9
click at [335, 167] on div "? + 30 * 27 = 859" at bounding box center [380, 169] width 623 height 28
click at [336, 168] on div "? + 30 * 27 = 859" at bounding box center [380, 169] width 623 height 28
click at [215, 368] on icon "49" at bounding box center [227, 386] width 94 height 94
click at [392, 299] on input "b. 49" at bounding box center [392, 297] width 1 height 5
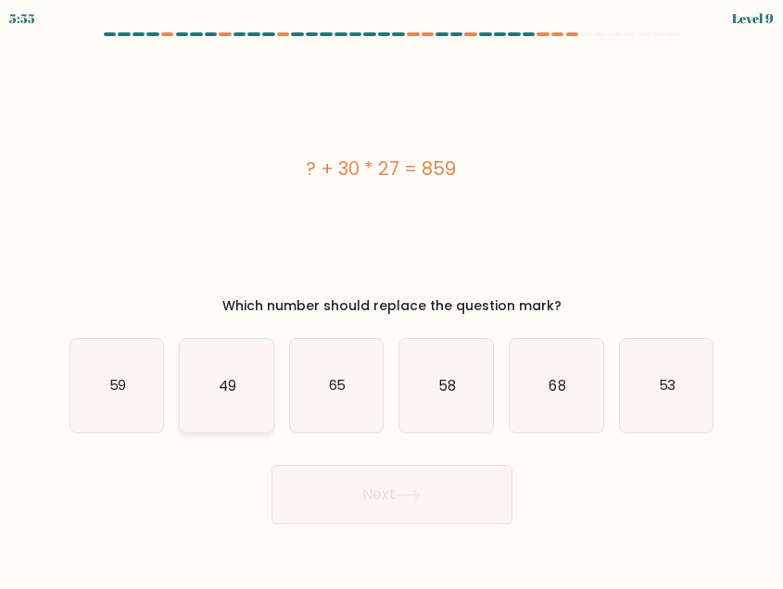
radio input "true"
click at [437, 495] on button "Next" at bounding box center [391, 494] width 241 height 59
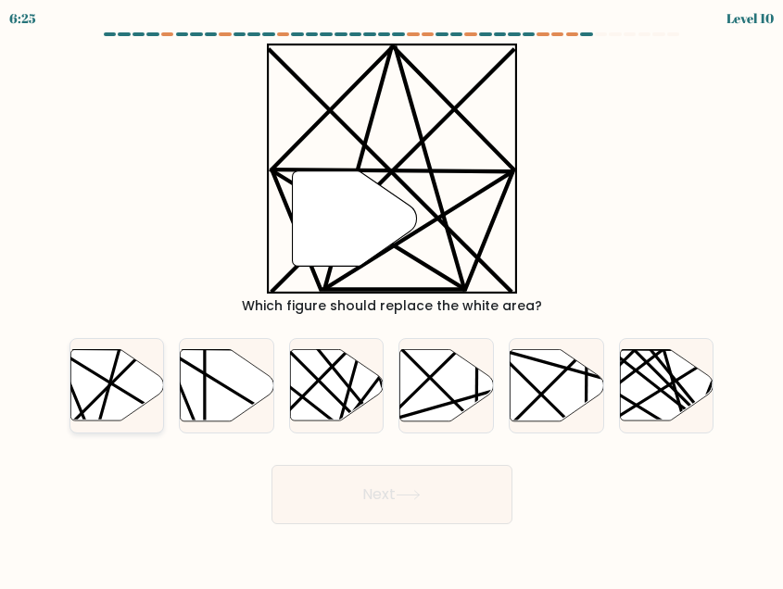
click at [80, 375] on icon at bounding box center [117, 385] width 94 height 71
click at [392, 299] on input "a." at bounding box center [392, 297] width 1 height 5
radio input "true"
click at [412, 494] on icon at bounding box center [408, 495] width 25 height 10
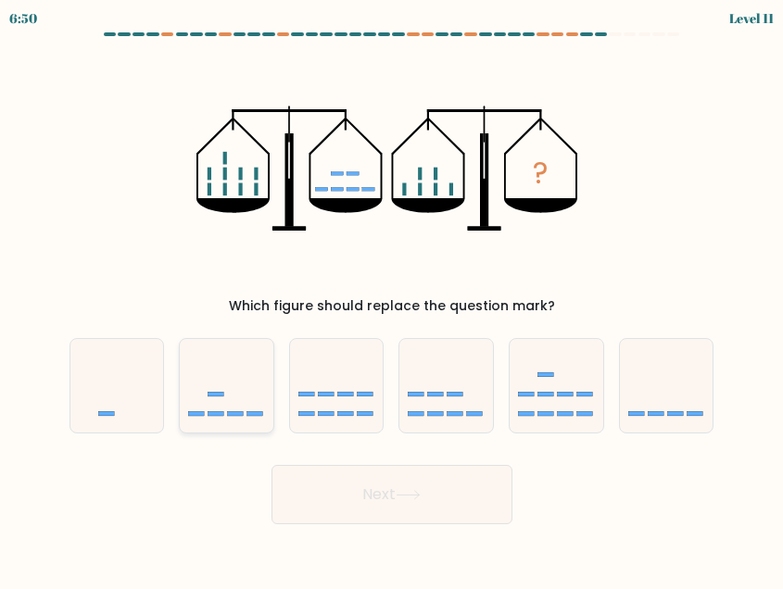
click at [234, 381] on icon at bounding box center [227, 385] width 94 height 77
click at [392, 299] on input "b." at bounding box center [392, 297] width 1 height 5
radio input "true"
click at [411, 487] on button "Next" at bounding box center [391, 494] width 241 height 59
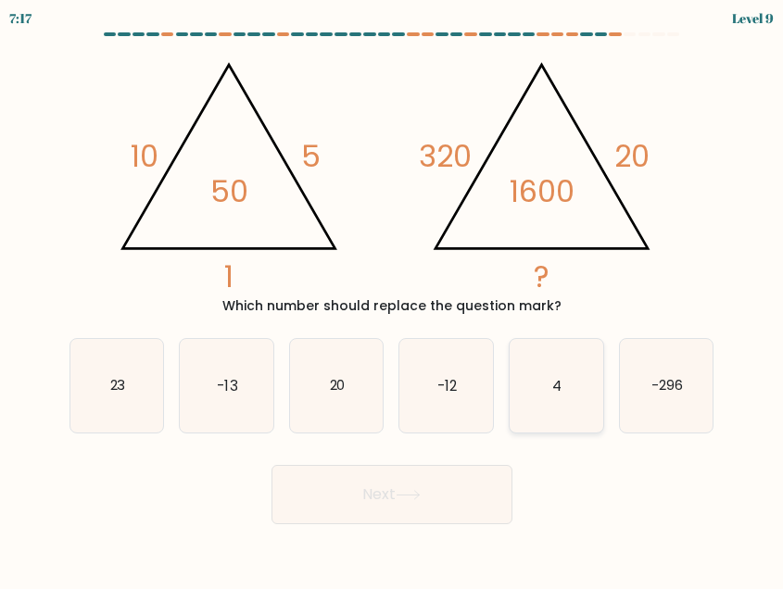
click at [534, 367] on icon "4" at bounding box center [557, 386] width 94 height 94
click at [393, 299] on input "e. 4" at bounding box center [392, 297] width 1 height 5
radio input "true"
click at [418, 501] on button "Next" at bounding box center [391, 494] width 241 height 59
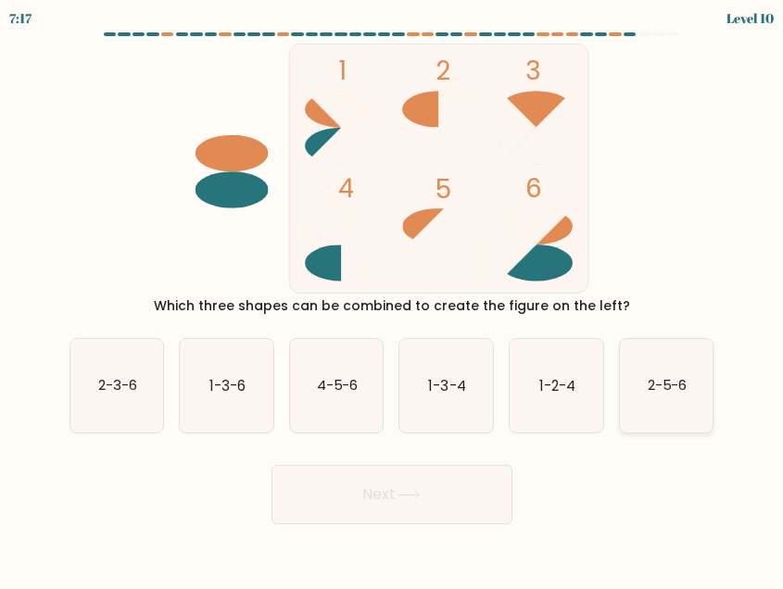
click at [686, 406] on icon "2-5-6" at bounding box center [667, 386] width 94 height 94
click at [393, 299] on input "f. 2-5-6" at bounding box center [392, 297] width 1 height 5
radio input "true"
click at [437, 499] on button "Next" at bounding box center [391, 494] width 241 height 59
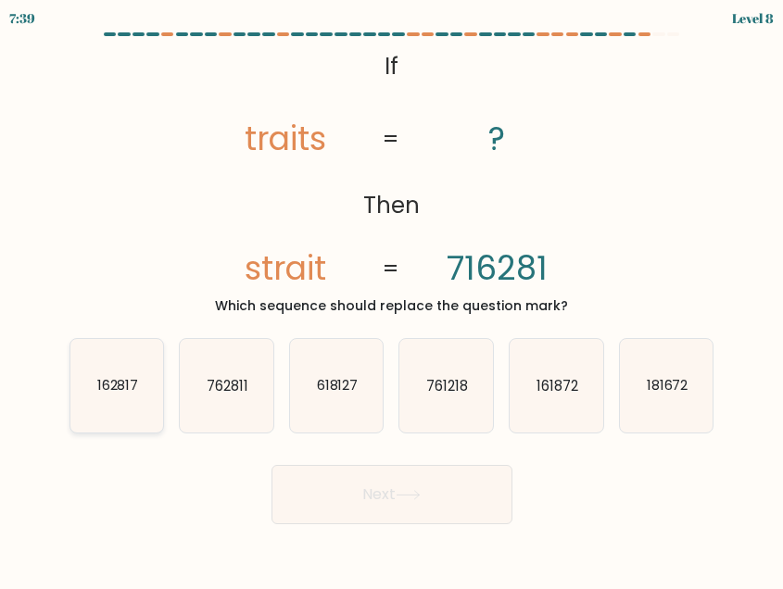
click at [114, 395] on text "162817" at bounding box center [117, 385] width 42 height 19
click at [392, 299] on input "a. 162817" at bounding box center [392, 297] width 1 height 5
radio input "true"
click at [399, 497] on button "Next" at bounding box center [391, 494] width 241 height 59
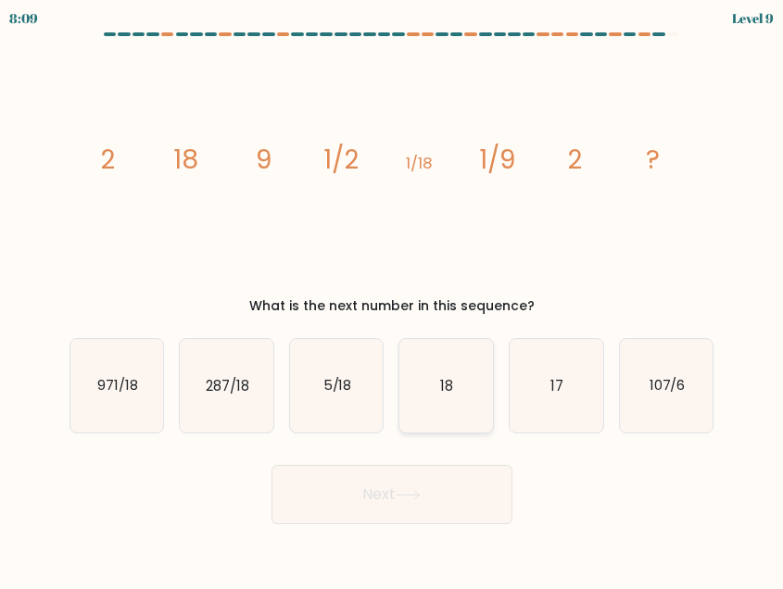
click at [436, 392] on icon "18" at bounding box center [446, 386] width 94 height 94
click at [393, 299] on input "d. 18" at bounding box center [392, 297] width 1 height 5
radio input "true"
drag, startPoint x: 437, startPoint y: 503, endPoint x: 379, endPoint y: 503, distance: 58.4
click at [379, 503] on button "Next" at bounding box center [391, 494] width 241 height 59
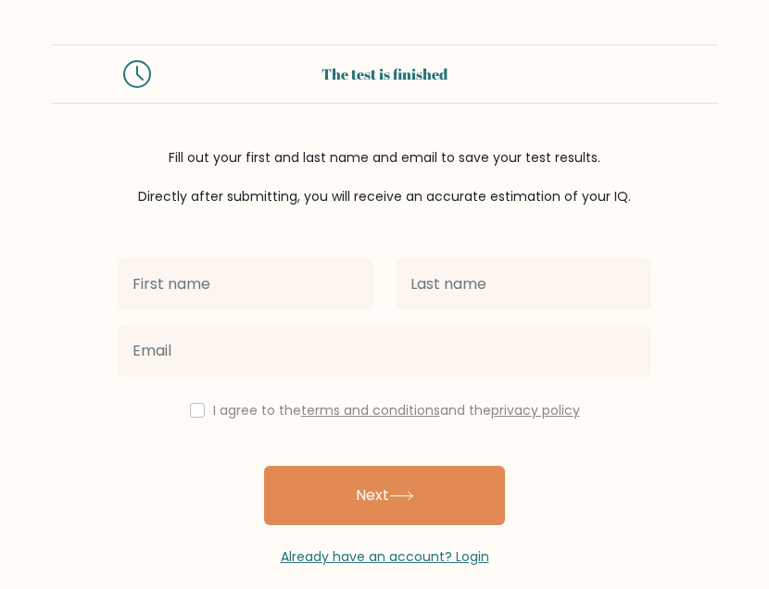
click at [296, 291] on input "text" at bounding box center [246, 285] width 256 height 52
type input "e"
type input "[PERSON_NAME]"
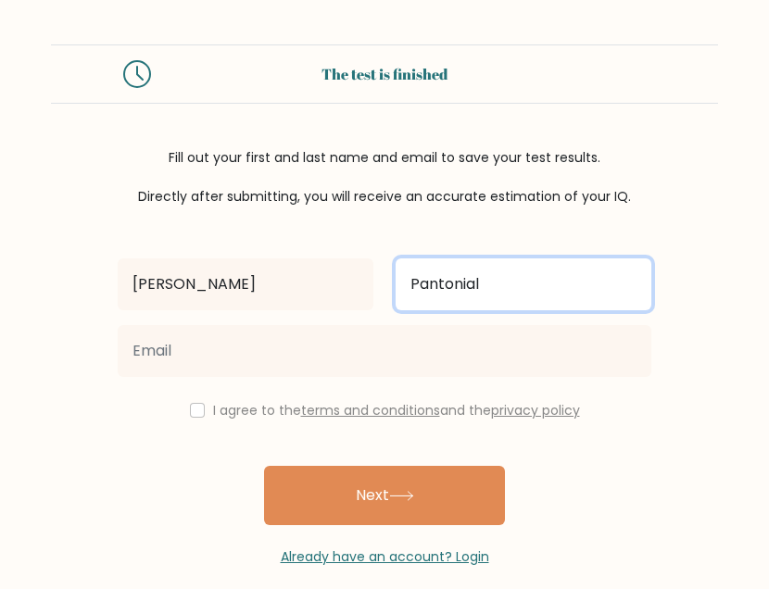
type input "Pantonial"
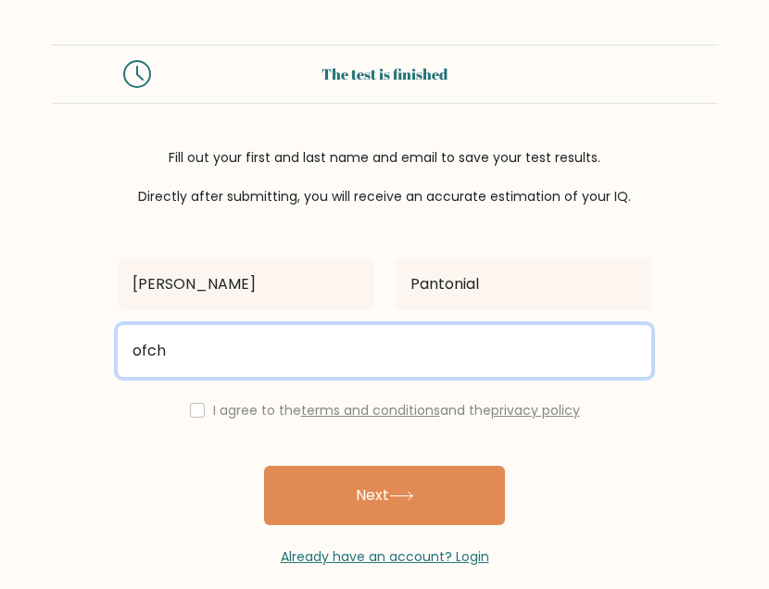
click at [264, 466] on button "Next" at bounding box center [384, 495] width 241 height 59
type input "ofchatter69@gmail.com"
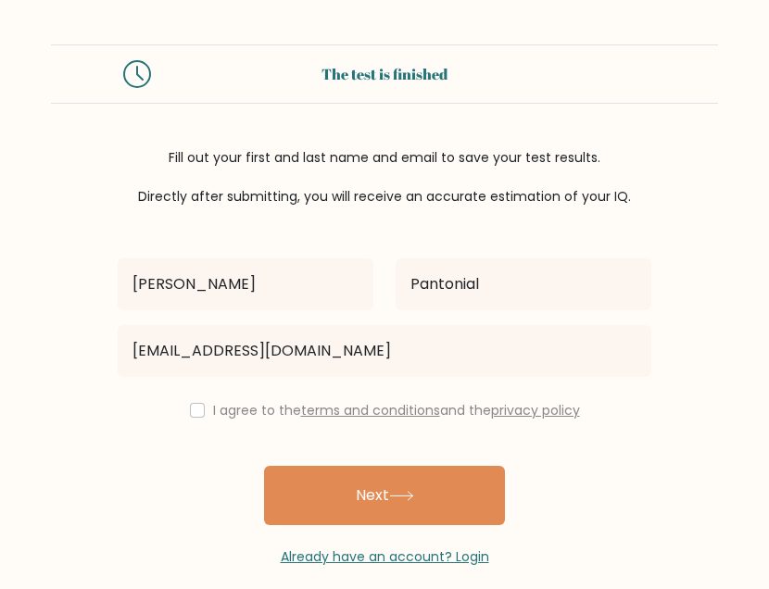
click at [226, 414] on label "I agree to the terms and conditions and the privacy policy" at bounding box center [396, 410] width 367 height 19
click at [183, 402] on div "I agree to the terms and conditions and the privacy policy" at bounding box center [385, 410] width 556 height 22
click at [190, 408] on input "checkbox" at bounding box center [197, 410] width 15 height 15
checkbox input "true"
click at [382, 495] on button "Next" at bounding box center [384, 495] width 241 height 59
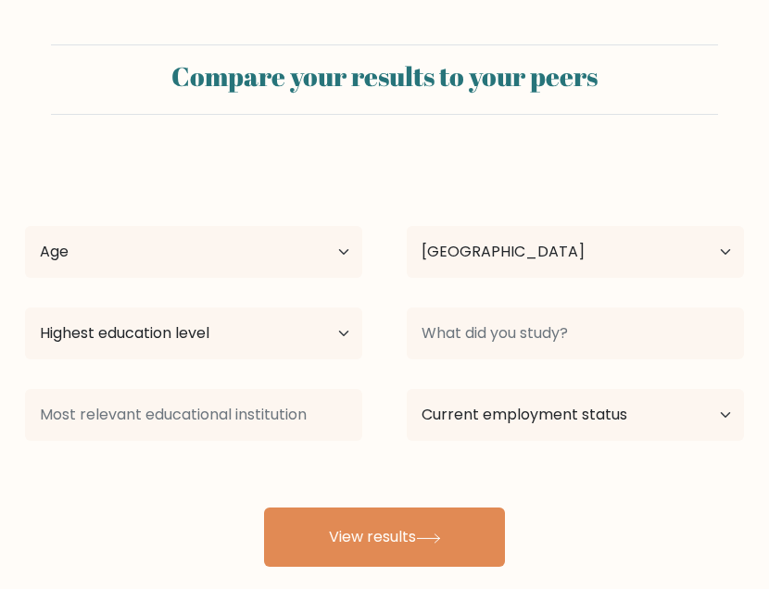
select select "PH"
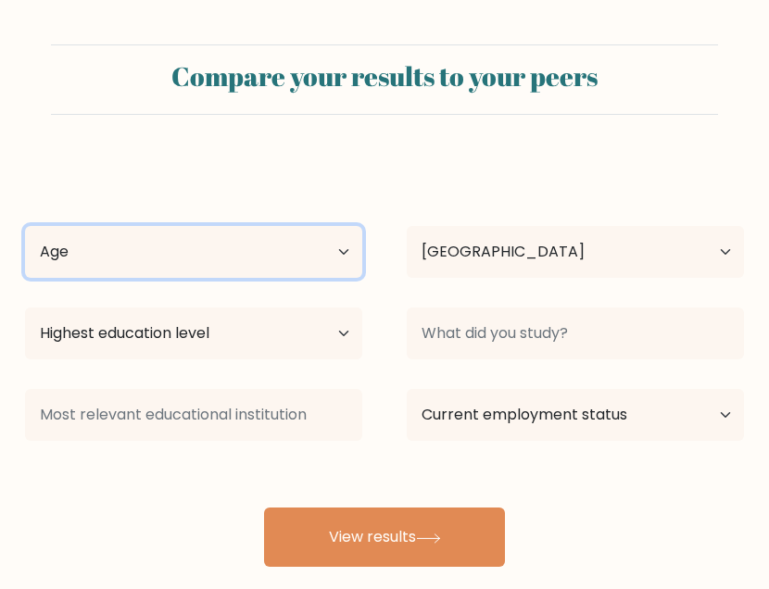
click at [226, 262] on select "Age Under [DEMOGRAPHIC_DATA] [DEMOGRAPHIC_DATA] [DEMOGRAPHIC_DATA] [DEMOGRAPHIC…" at bounding box center [193, 252] width 337 height 52
select select "18_24"
click at [25, 226] on select "Age Under [DEMOGRAPHIC_DATA] [DEMOGRAPHIC_DATA] [DEMOGRAPHIC_DATA] [DEMOGRAPHIC…" at bounding box center [193, 252] width 337 height 52
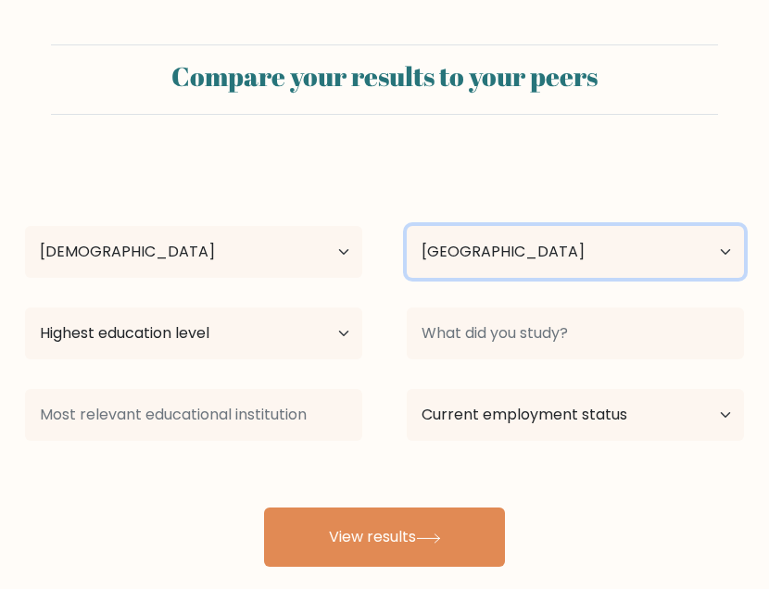
click at [529, 268] on select "Country [GEOGRAPHIC_DATA] [GEOGRAPHIC_DATA] [GEOGRAPHIC_DATA] [US_STATE] [GEOGR…" at bounding box center [575, 252] width 337 height 52
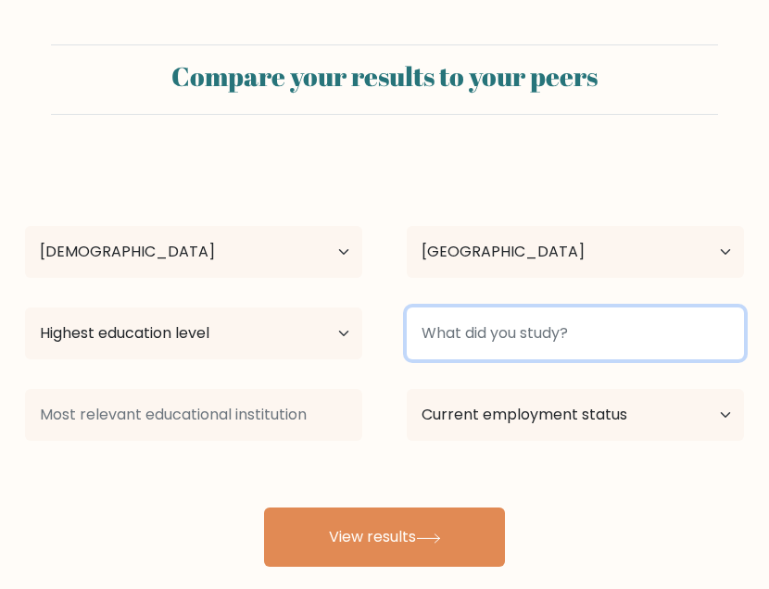
click at [524, 348] on input at bounding box center [575, 334] width 337 height 52
type input "Senior High school"
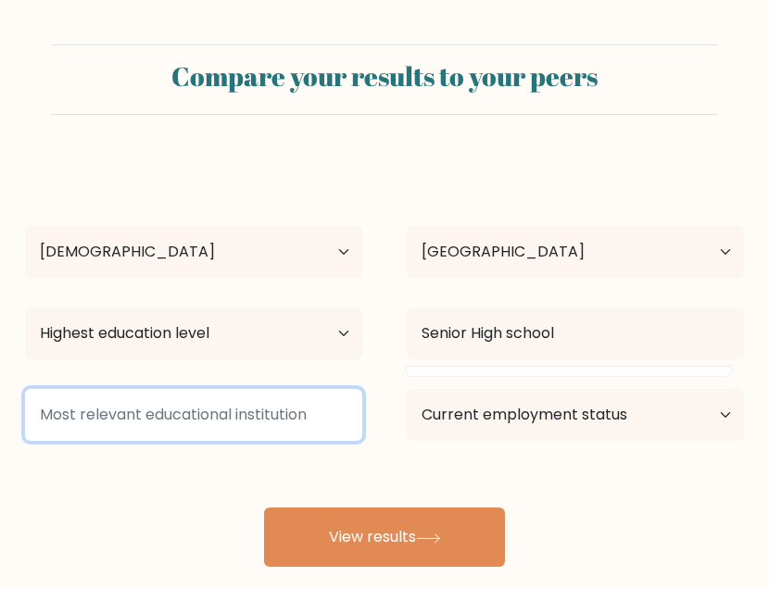
click at [271, 422] on input at bounding box center [193, 415] width 337 height 52
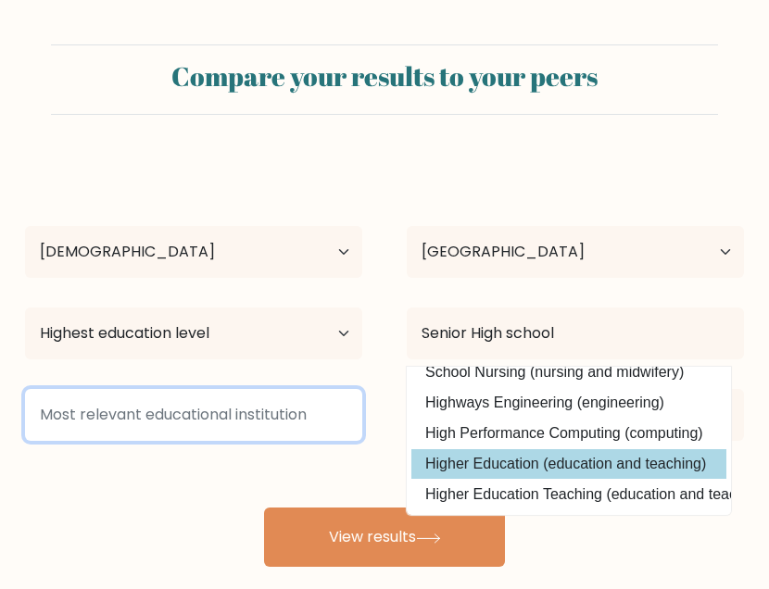
scroll to position [28, 0]
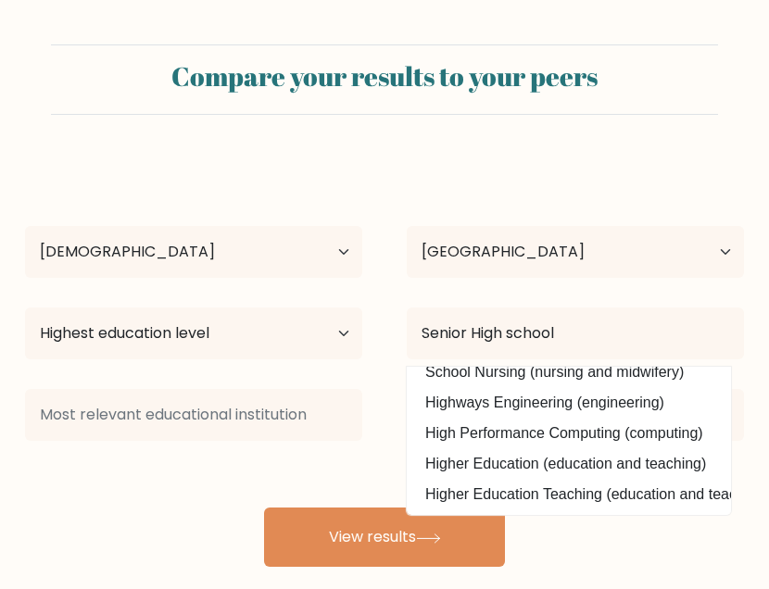
click at [292, 477] on div "Edwin Pantonial Age Under 18 years old 18-24 years old 25-34 years old 35-44 ye…" at bounding box center [384, 363] width 741 height 408
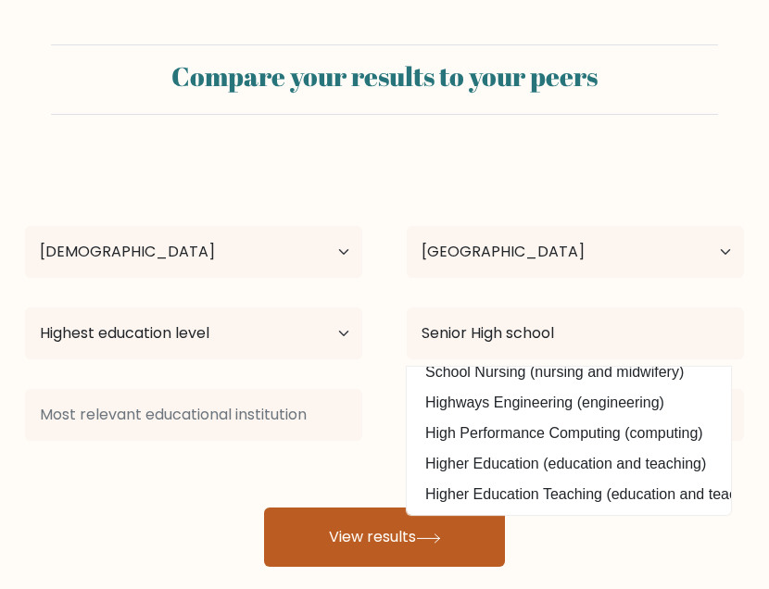
click at [365, 525] on button "View results" at bounding box center [384, 537] width 241 height 59
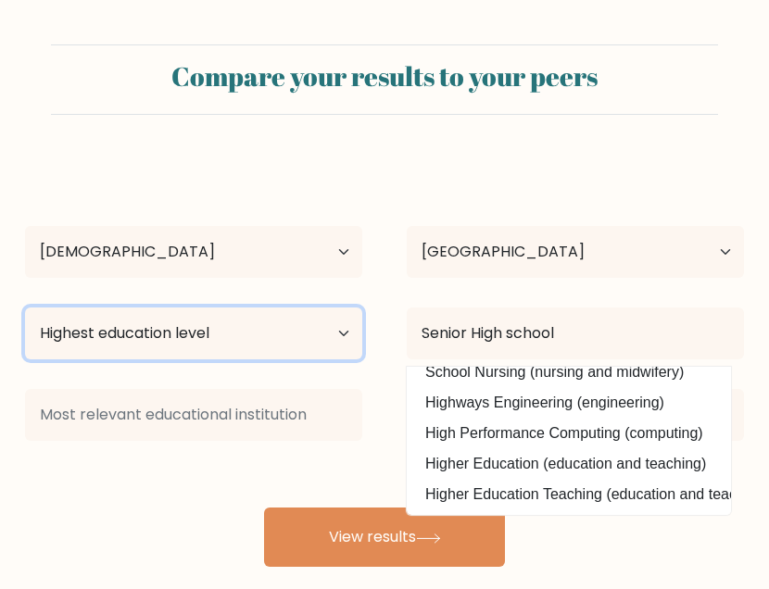
click at [211, 327] on select "Highest education level No schooling Primary Lower Secondary Upper Secondary Oc…" at bounding box center [193, 334] width 337 height 52
select select "upper_secondary"
click at [25, 308] on select "Highest education level No schooling Primary Lower Secondary Upper Secondary Oc…" at bounding box center [193, 334] width 337 height 52
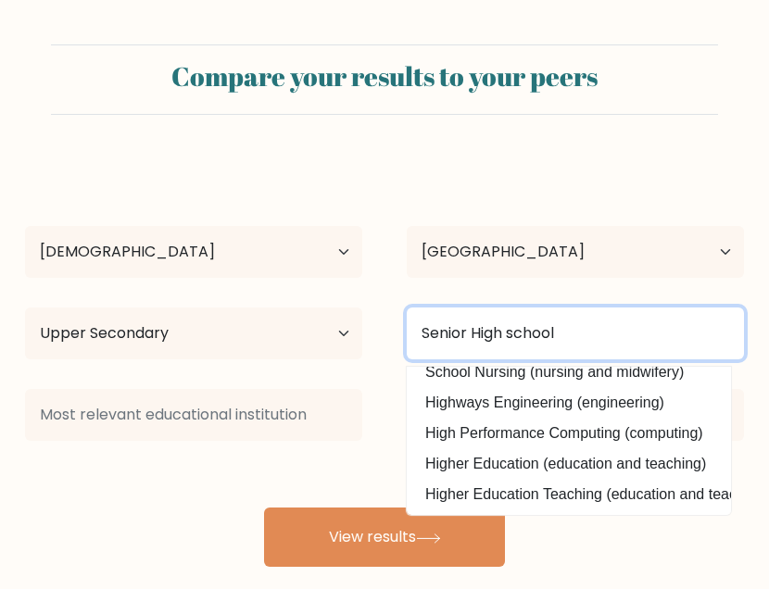
drag, startPoint x: 585, startPoint y: 329, endPoint x: 36, endPoint y: 285, distance: 550.3
click at [88, 302] on div "Highest education level No schooling Primary Lower Secondary Upper Secondary Oc…" at bounding box center [384, 333] width 763 height 67
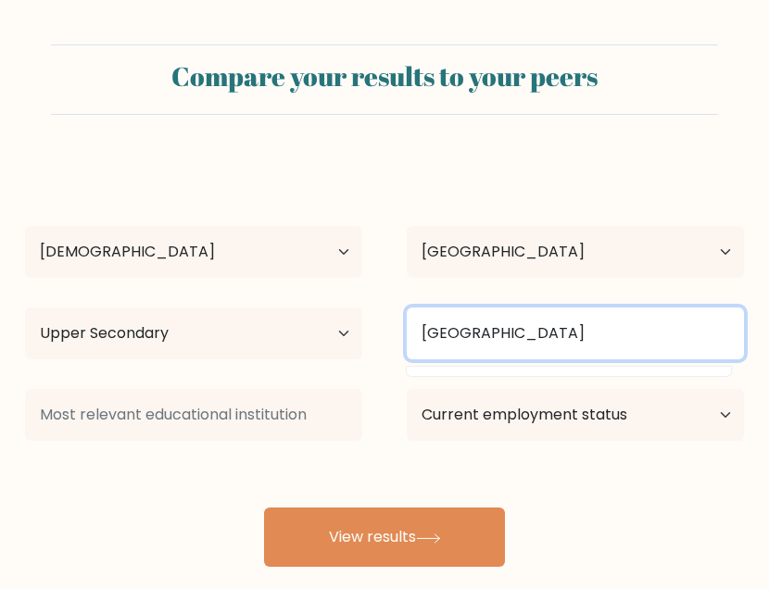
type input "Riverside College"
click at [264, 508] on button "View results" at bounding box center [384, 537] width 241 height 59
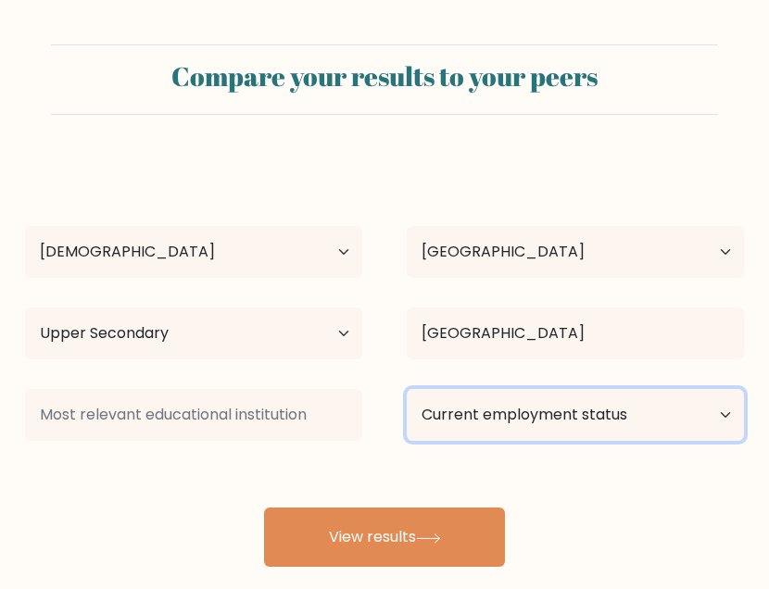
click at [612, 424] on select "Current employment status Employed Student Retired Other / prefer not to answer" at bounding box center [575, 415] width 337 height 52
select select "other"
click at [407, 389] on select "Current employment status Employed Student Retired Other / prefer not to answer" at bounding box center [575, 415] width 337 height 52
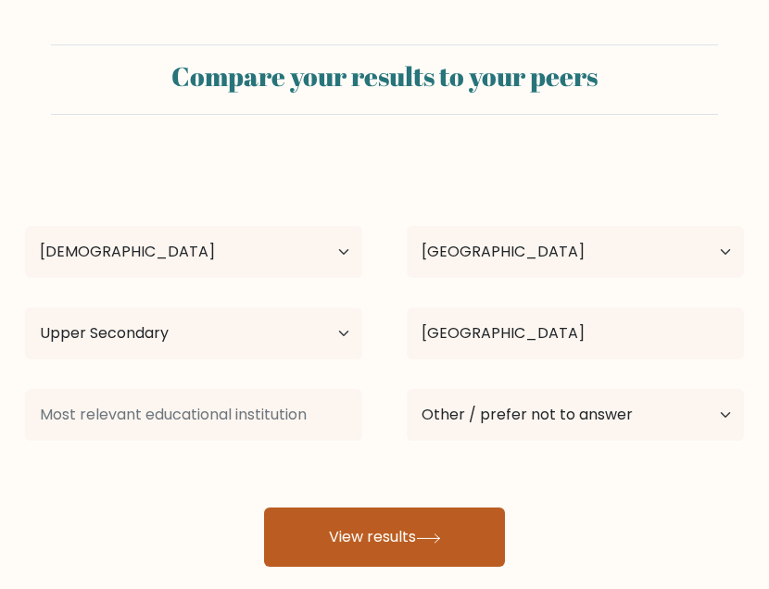
click at [376, 526] on button "View results" at bounding box center [384, 537] width 241 height 59
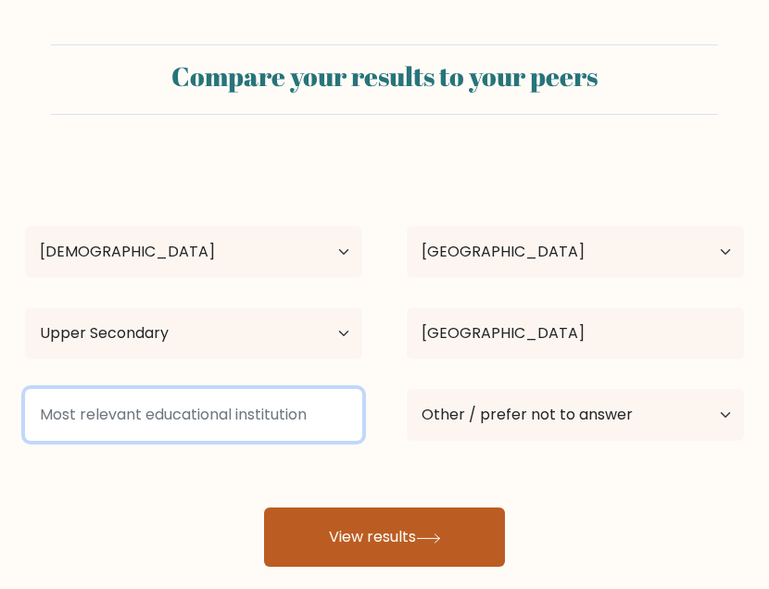
type input "N"
type input "HM"
click at [264, 508] on button "View results" at bounding box center [384, 537] width 241 height 59
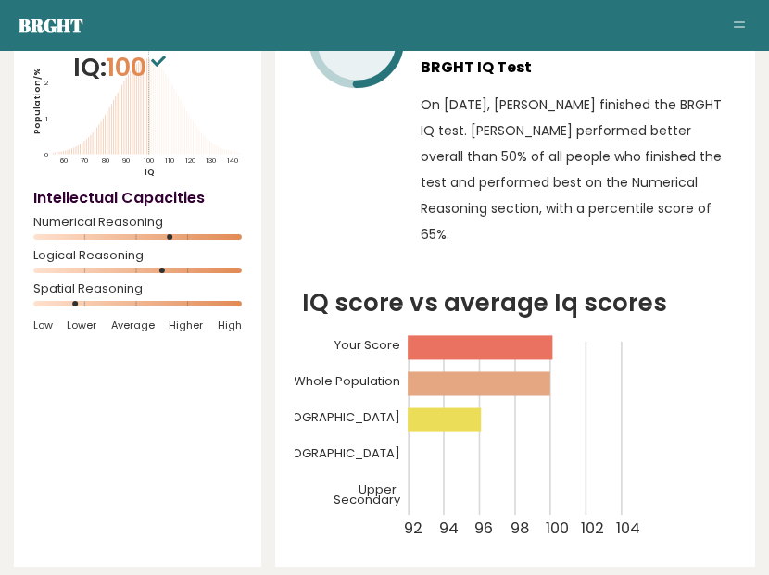
scroll to position [93, 0]
